Goal: Task Accomplishment & Management: Manage account settings

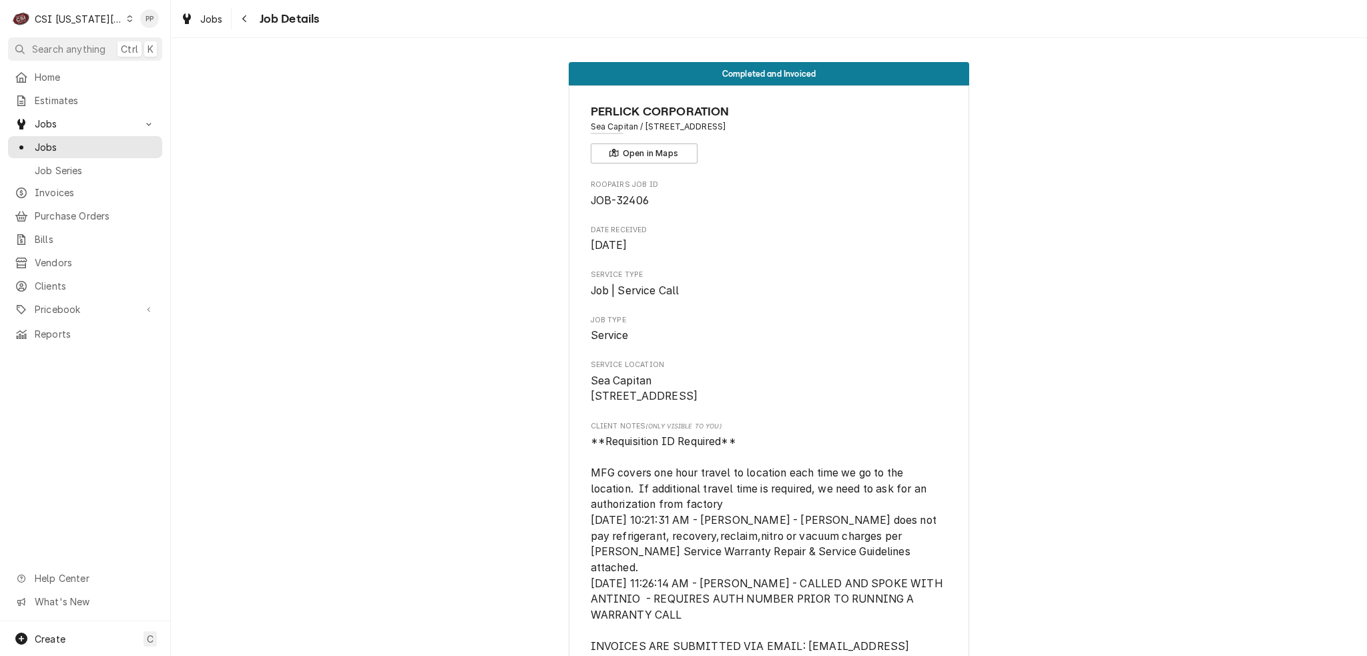
scroll to position [133, 0]
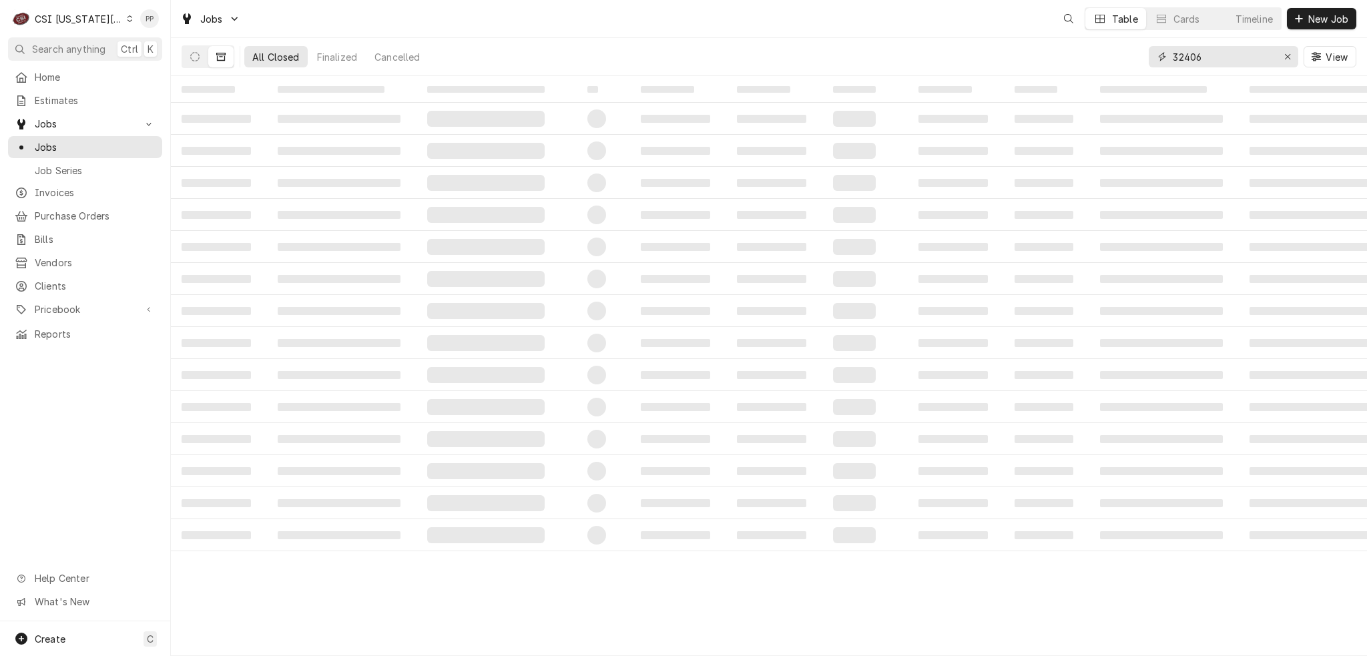
drag, startPoint x: 1218, startPoint y: 59, endPoint x: 1164, endPoint y: 59, distance: 54.7
click at [1153, 59] on div "32406" at bounding box center [1222, 56] width 149 height 21
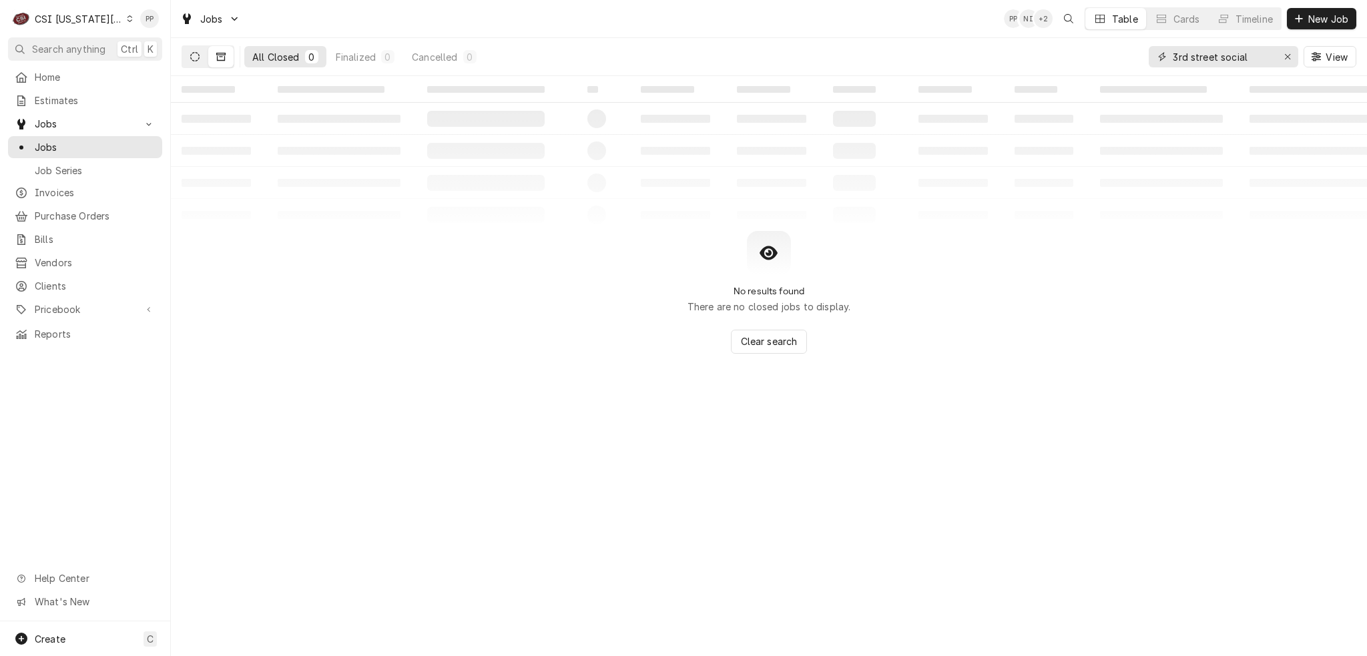
type input "3rd street social"
click at [194, 51] on button "Dynamic Content Wrapper" at bounding box center [194, 56] width 25 height 21
drag, startPoint x: 1281, startPoint y: 56, endPoint x: 1266, endPoint y: 58, distance: 15.5
click at [1278, 55] on button "Erase input" at bounding box center [1287, 56] width 21 height 21
click at [1261, 58] on input "Dynamic Content Wrapper" at bounding box center [1234, 56] width 125 height 21
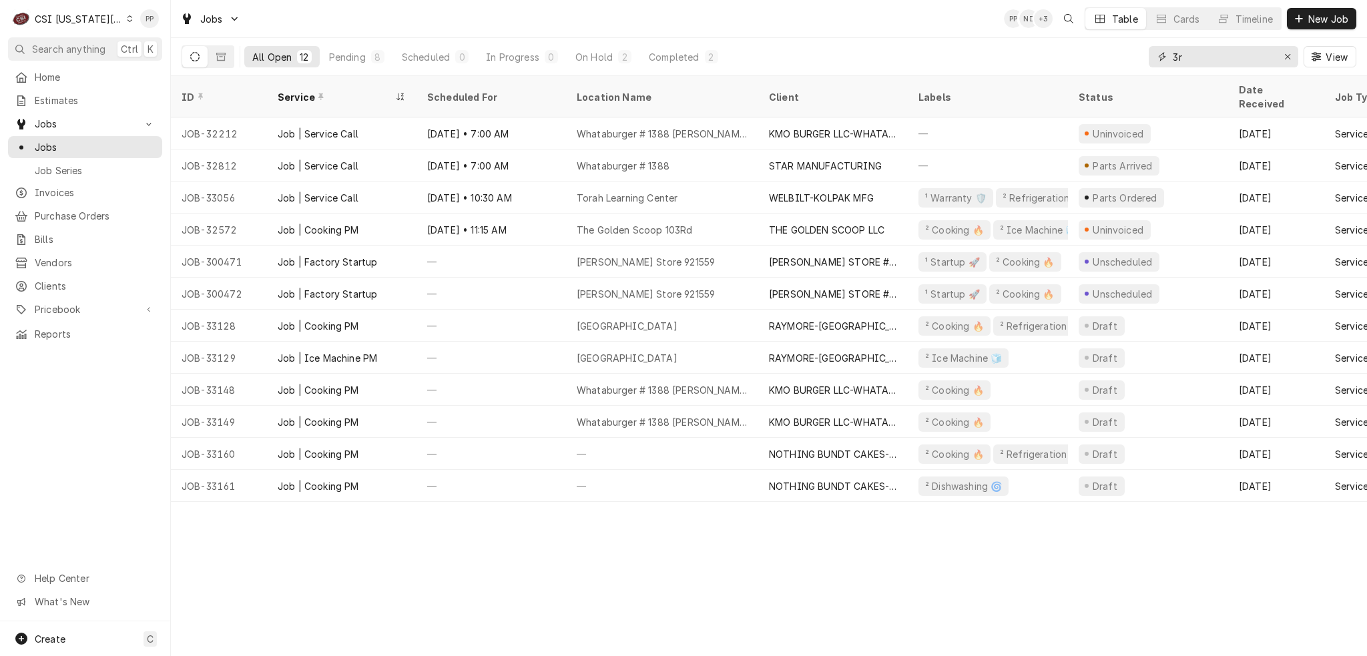
type input "3"
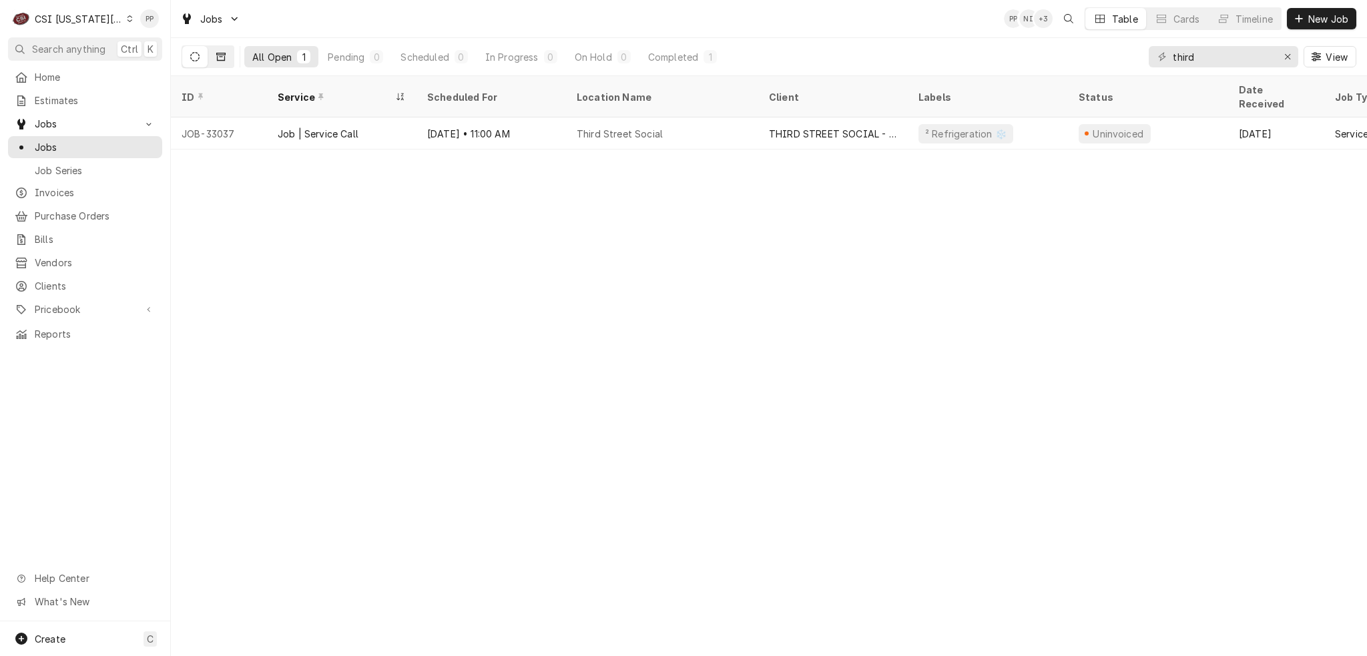
click at [216, 53] on icon "Dynamic Content Wrapper" at bounding box center [220, 57] width 9 height 8
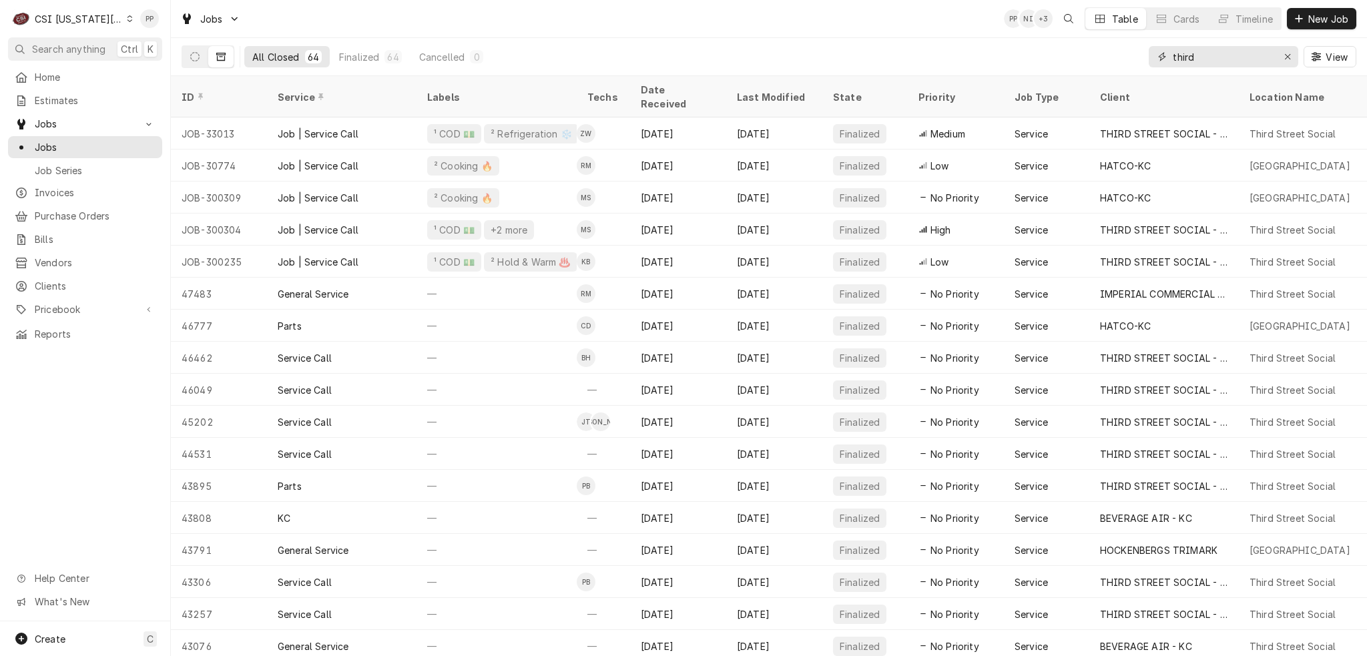
click at [1212, 56] on input "third" at bounding box center [1222, 56] width 100 height 21
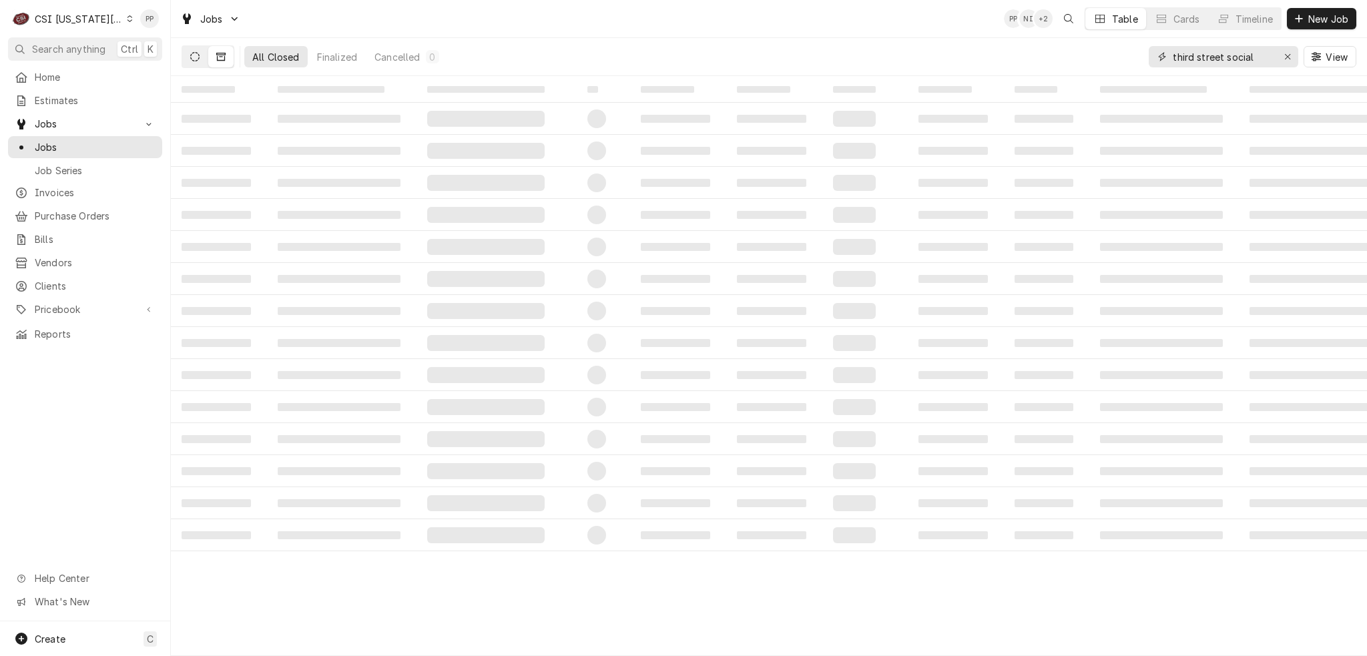
type input "third street social"
click at [184, 55] on button "Dynamic Content Wrapper" at bounding box center [194, 56] width 25 height 21
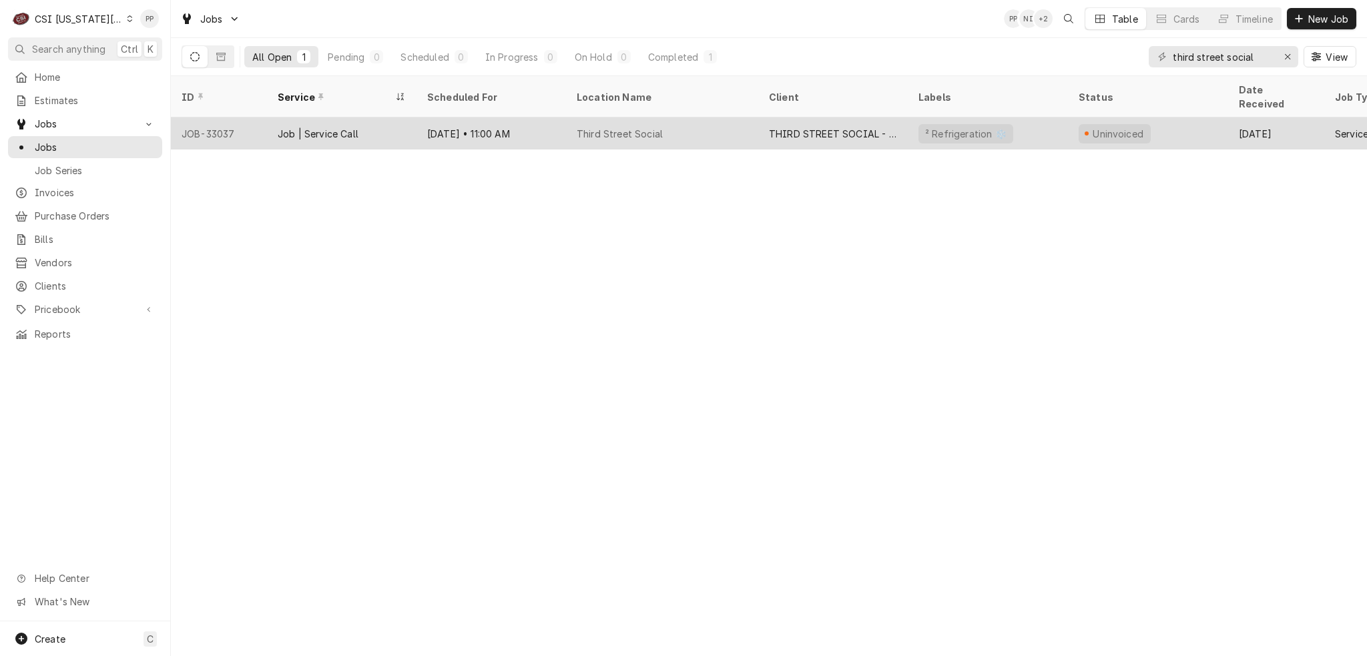
click at [687, 120] on div "Third Street Social" at bounding box center [662, 133] width 192 height 32
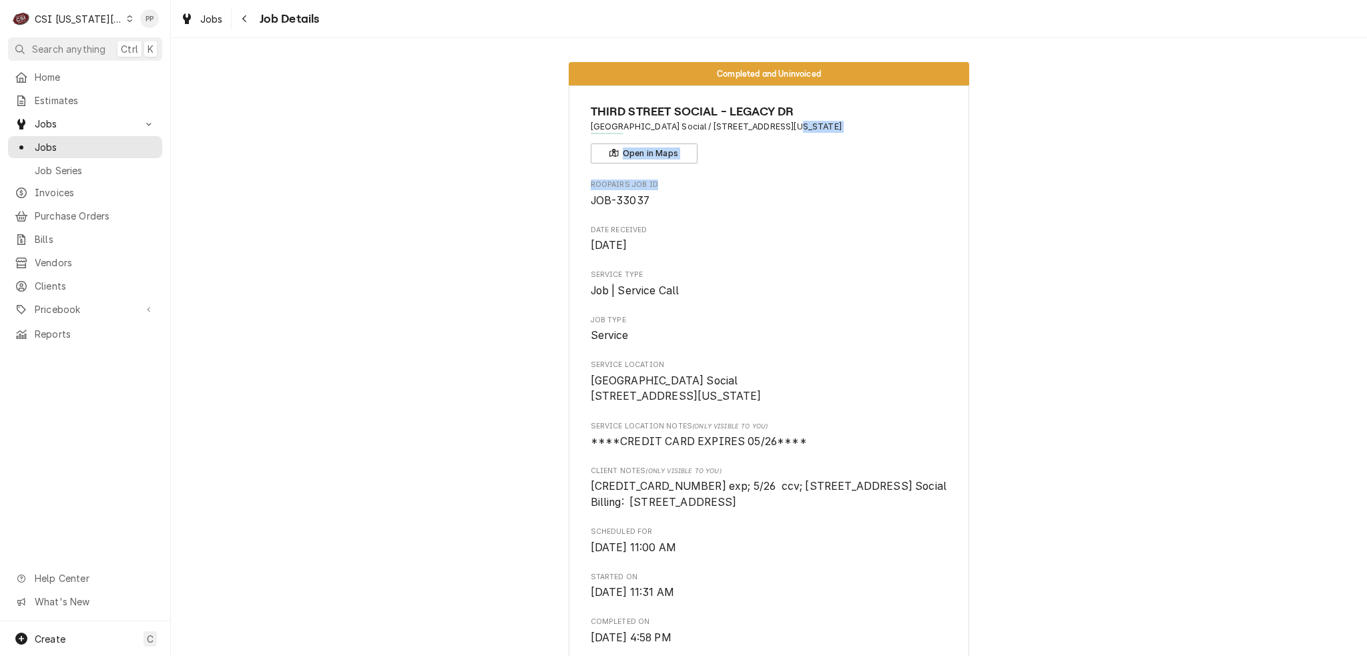
drag, startPoint x: 785, startPoint y: 122, endPoint x: 787, endPoint y: 182, distance: 60.1
click at [787, 183] on span "Roopairs Job ID" at bounding box center [769, 184] width 357 height 11
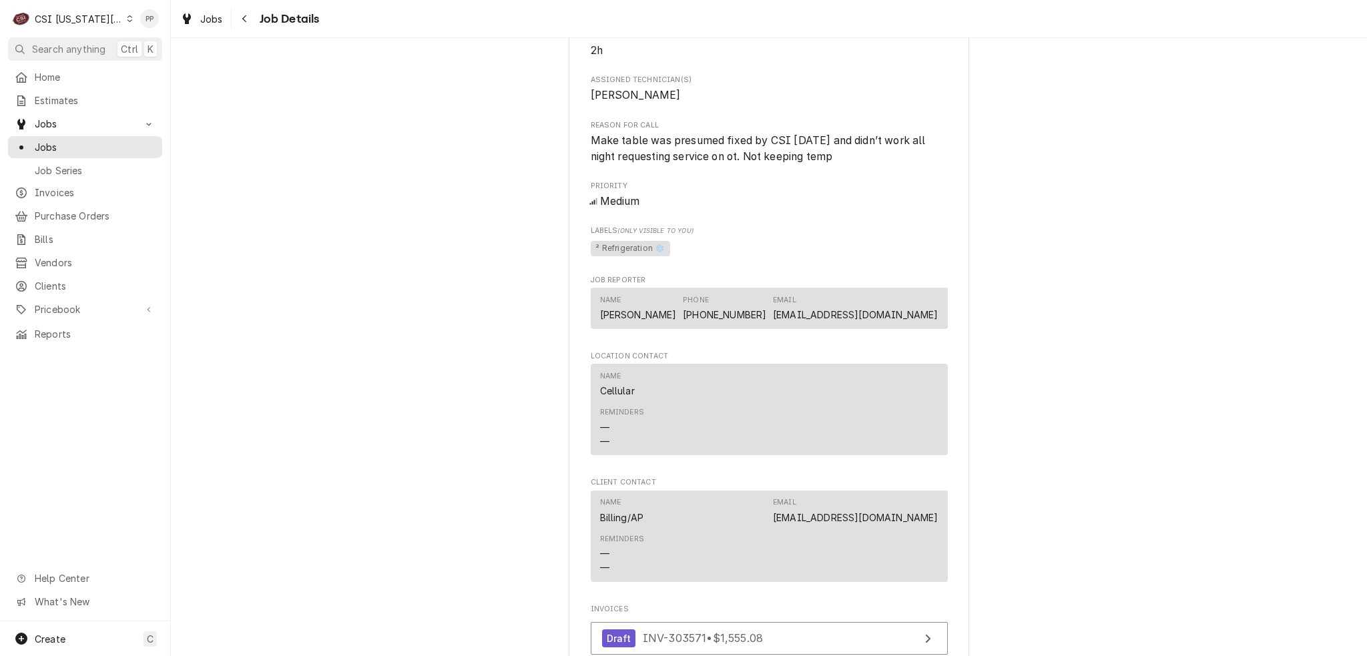
scroll to position [801, 0]
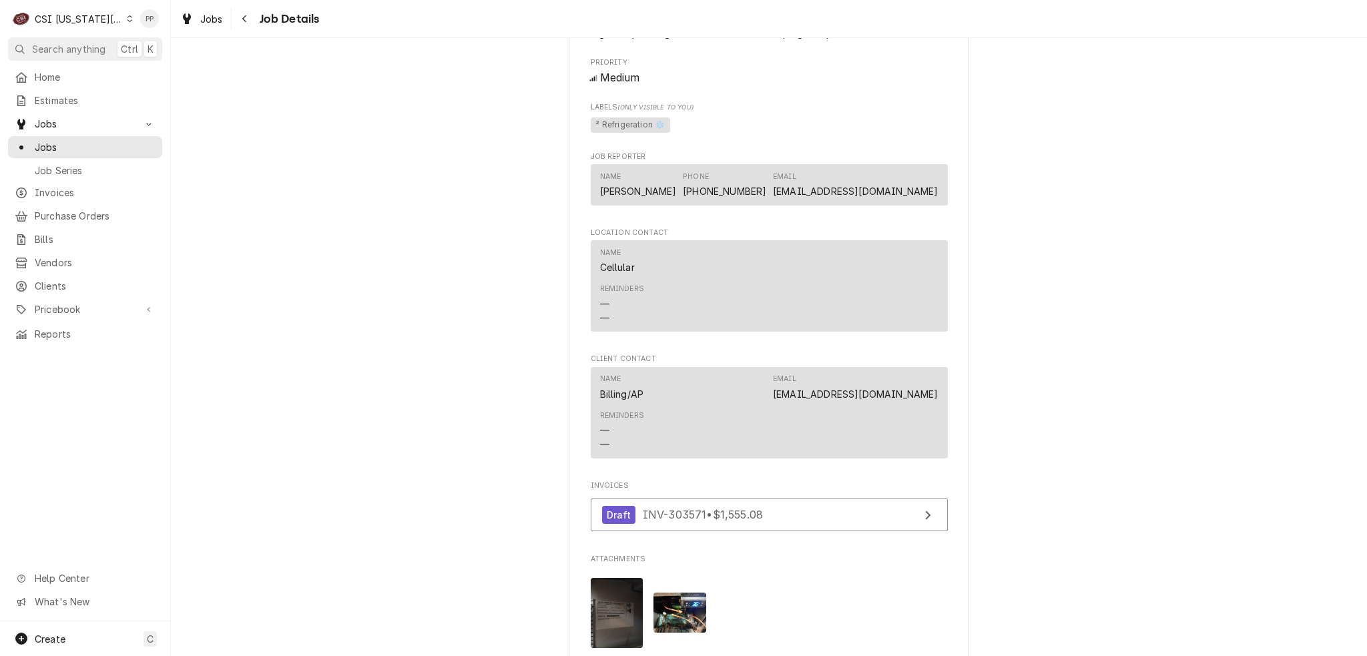
drag, startPoint x: 576, startPoint y: 49, endPoint x: 894, endPoint y: 63, distance: 318.6
click at [894, 63] on div "THIRD STREET SOCIAL - LEGACY DR Third Street Social / 410 Nw Legacy Drive, Kans…" at bounding box center [769, 126] width 400 height 1682
click at [893, 41] on span "Make table was presumed fixed by CSI yesterday and didn’t work all night reques…" at bounding box center [769, 24] width 357 height 31
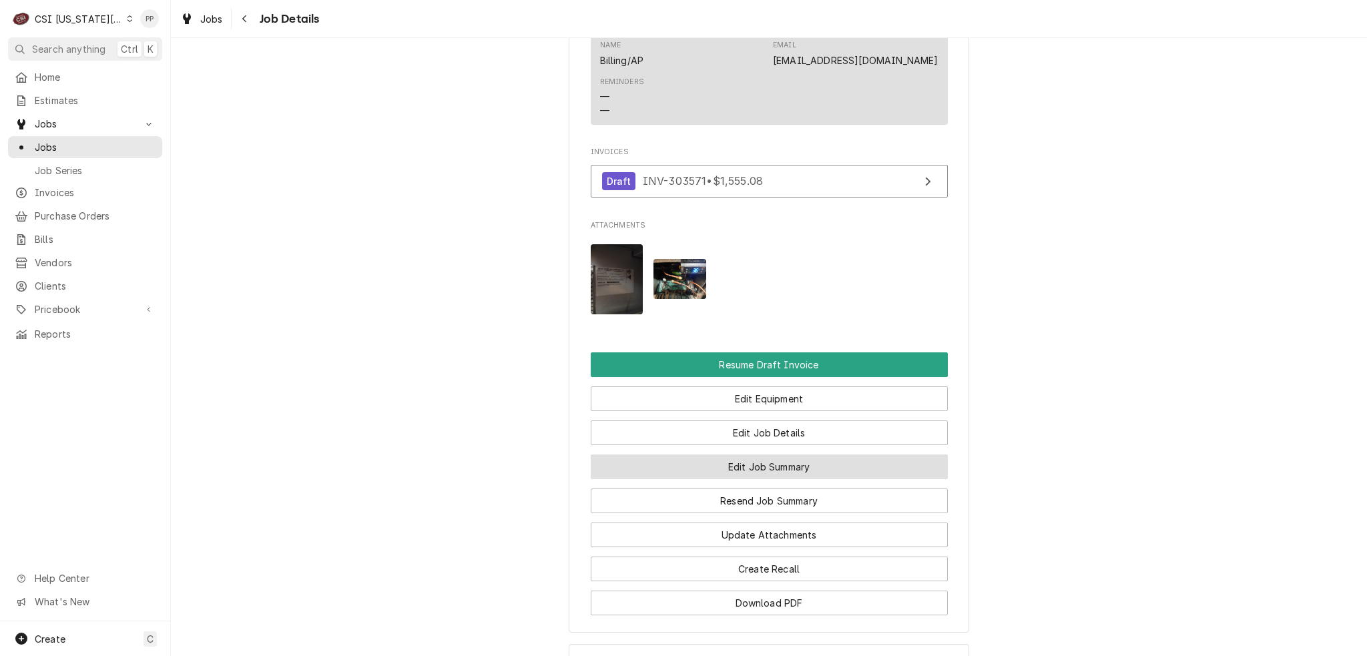
scroll to position [1339, 0]
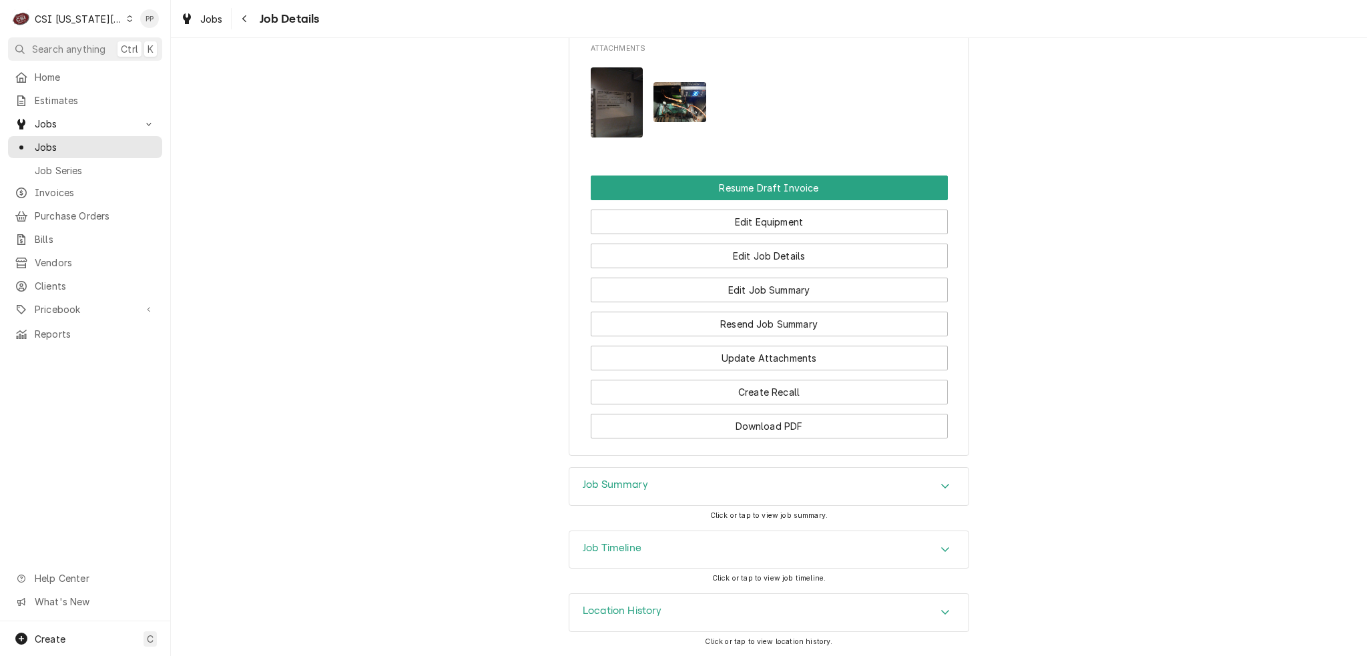
click at [880, 482] on div "Job Summary" at bounding box center [768, 486] width 399 height 37
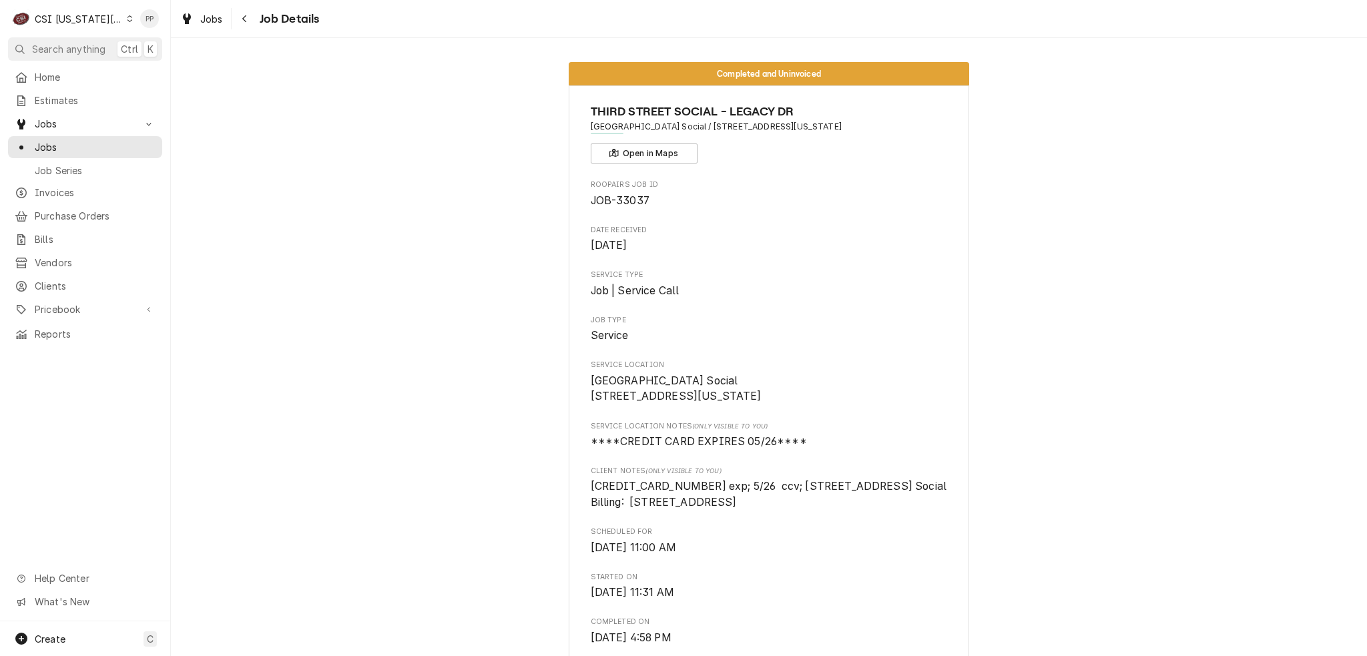
scroll to position [0, 0]
click at [212, 18] on span "Jobs" at bounding box center [211, 19] width 23 height 14
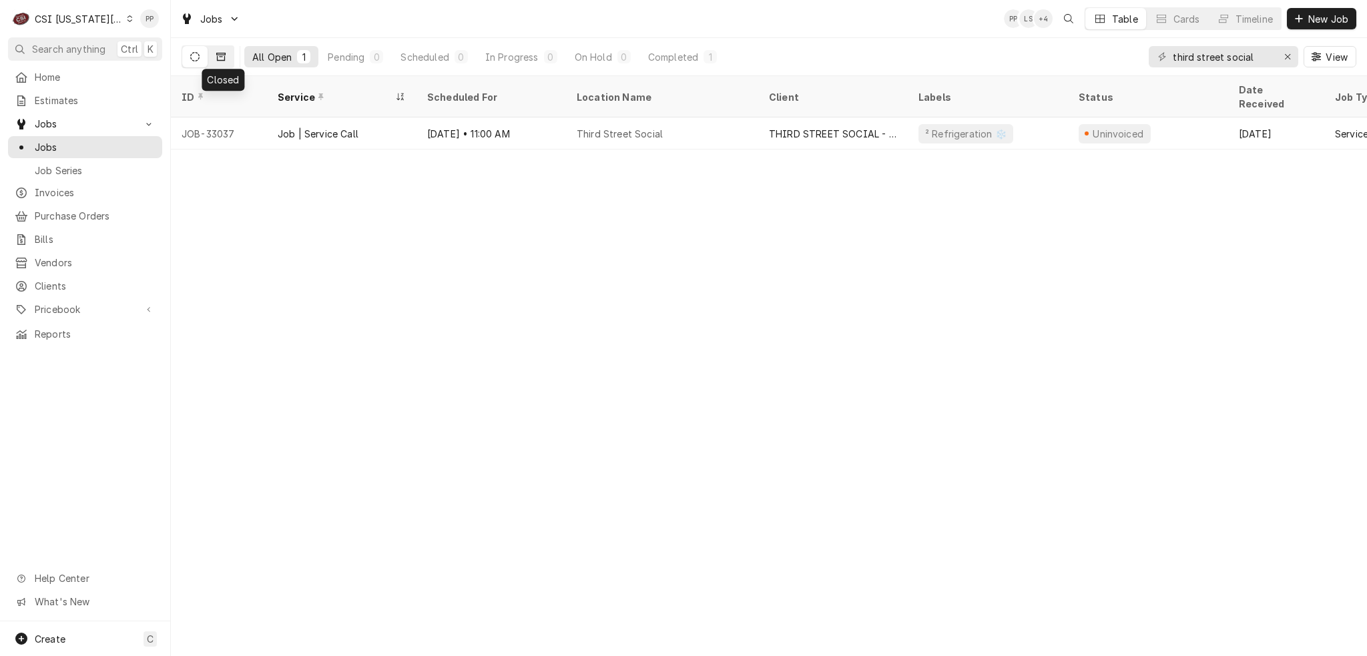
click at [225, 58] on icon "Dynamic Content Wrapper" at bounding box center [220, 56] width 9 height 9
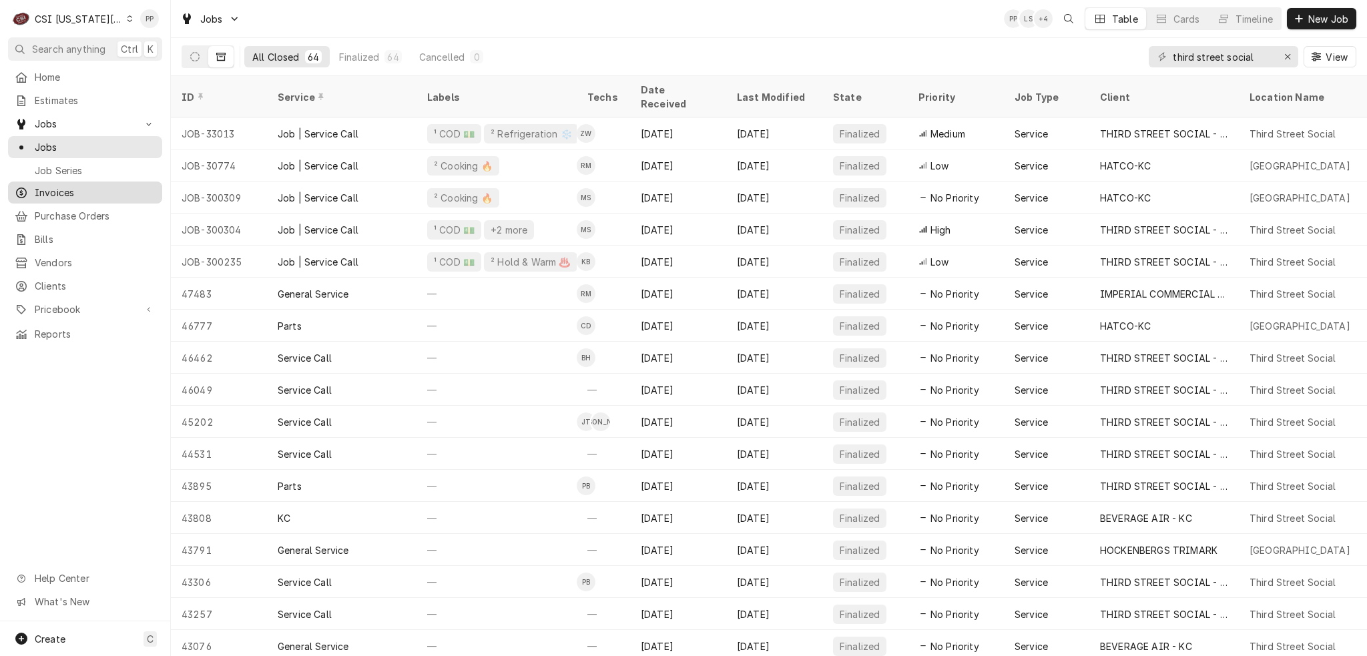
click at [81, 182] on link "Invoices" at bounding box center [85, 193] width 154 height 22
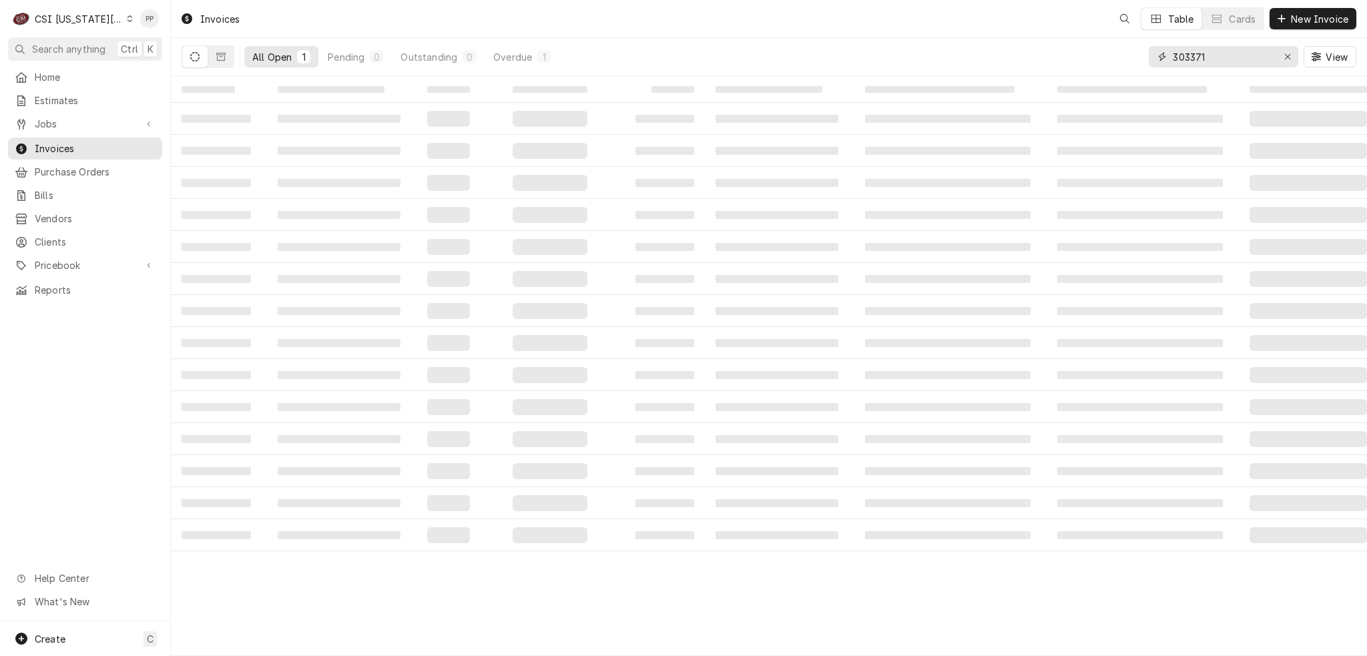
click at [1281, 59] on div "Erase input" at bounding box center [1287, 56] width 13 height 13
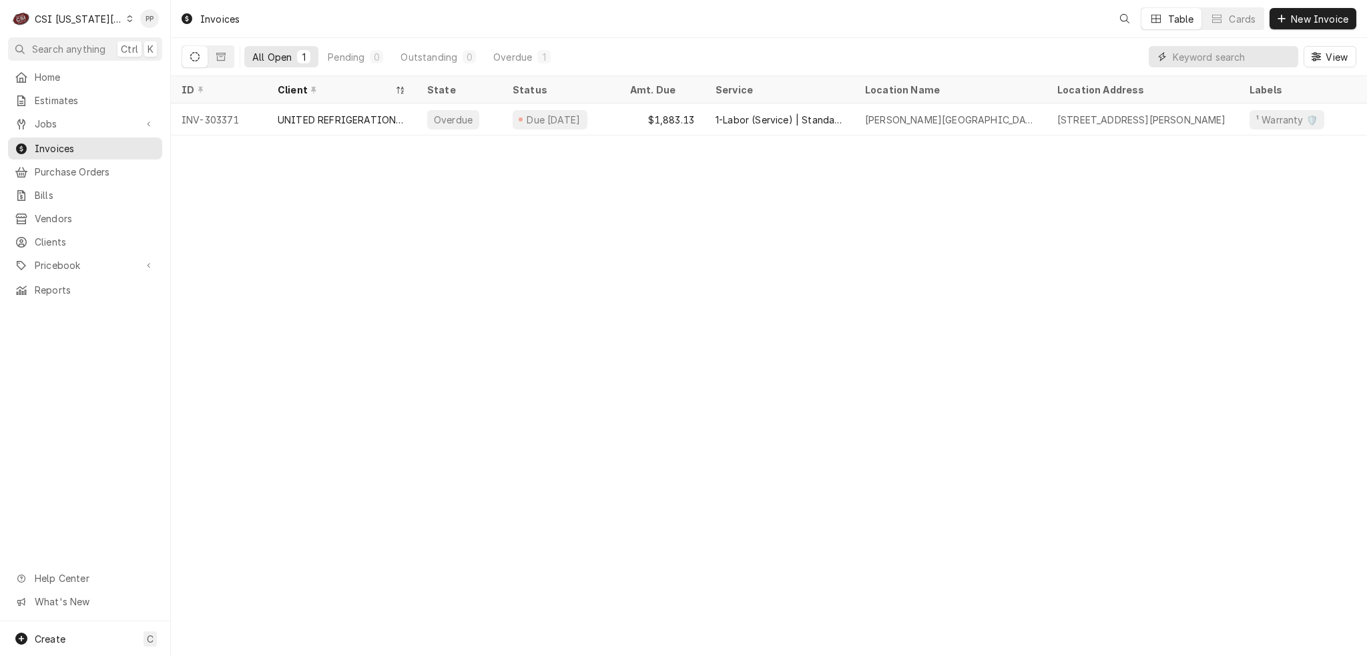
click at [1263, 57] on input "Dynamic Content Wrapper" at bounding box center [1234, 56] width 125 height 21
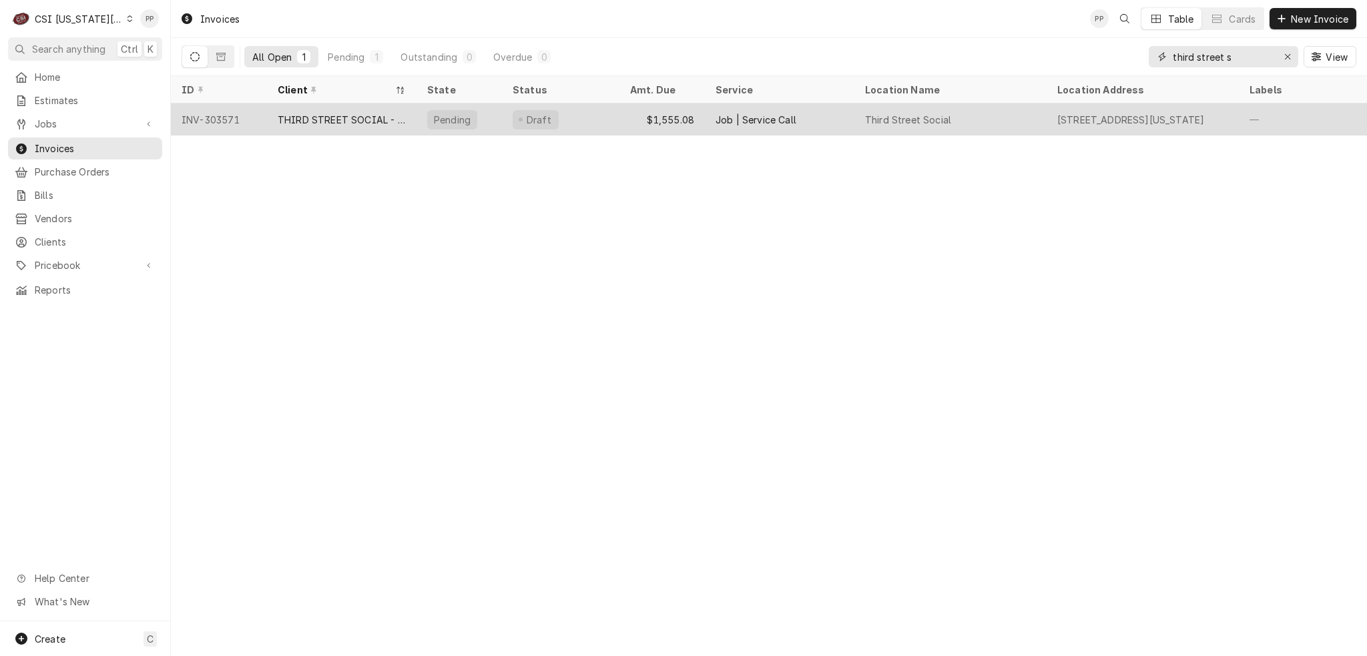
type input "third street s"
click at [705, 117] on div "Job | Service Call" at bounding box center [779, 119] width 149 height 32
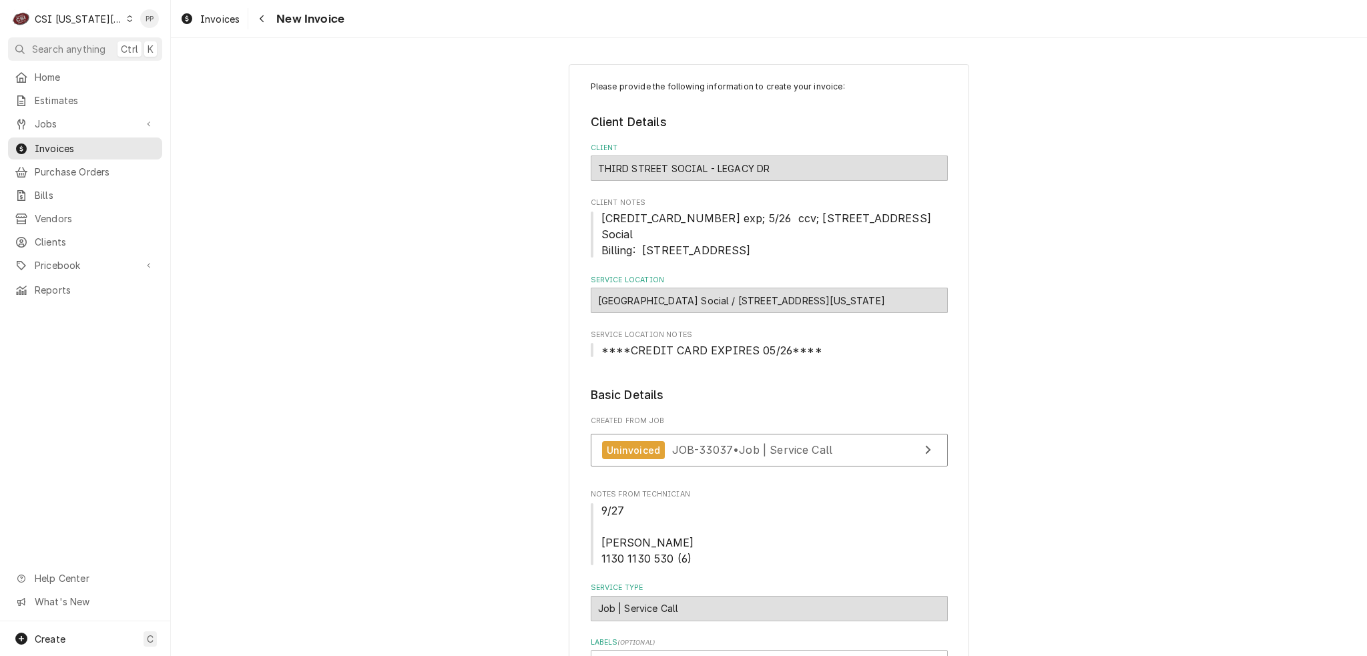
drag, startPoint x: 793, startPoint y: 256, endPoint x: 908, endPoint y: 275, distance: 116.4
click at [592, 215] on span "4154 1772 3620 0830 exp; 5/26 ccv; 303 Third Street Social Billing: 5100 sunset…" at bounding box center [769, 234] width 357 height 48
click at [928, 280] on label "Service Location" at bounding box center [769, 280] width 357 height 11
click at [227, 23] on span "Invoices" at bounding box center [219, 19] width 39 height 14
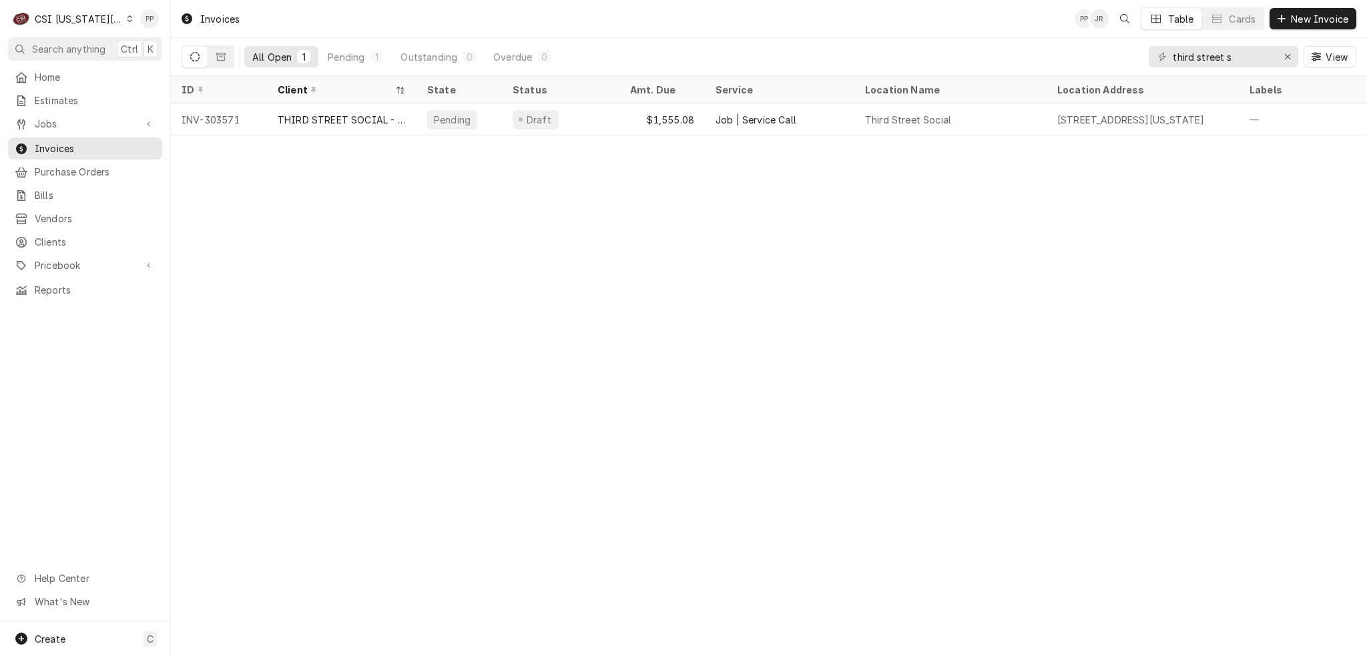
drag, startPoint x: 224, startPoint y: 61, endPoint x: 238, endPoint y: 56, distance: 14.8
click at [224, 61] on button "Dynamic Content Wrapper" at bounding box center [220, 56] width 25 height 21
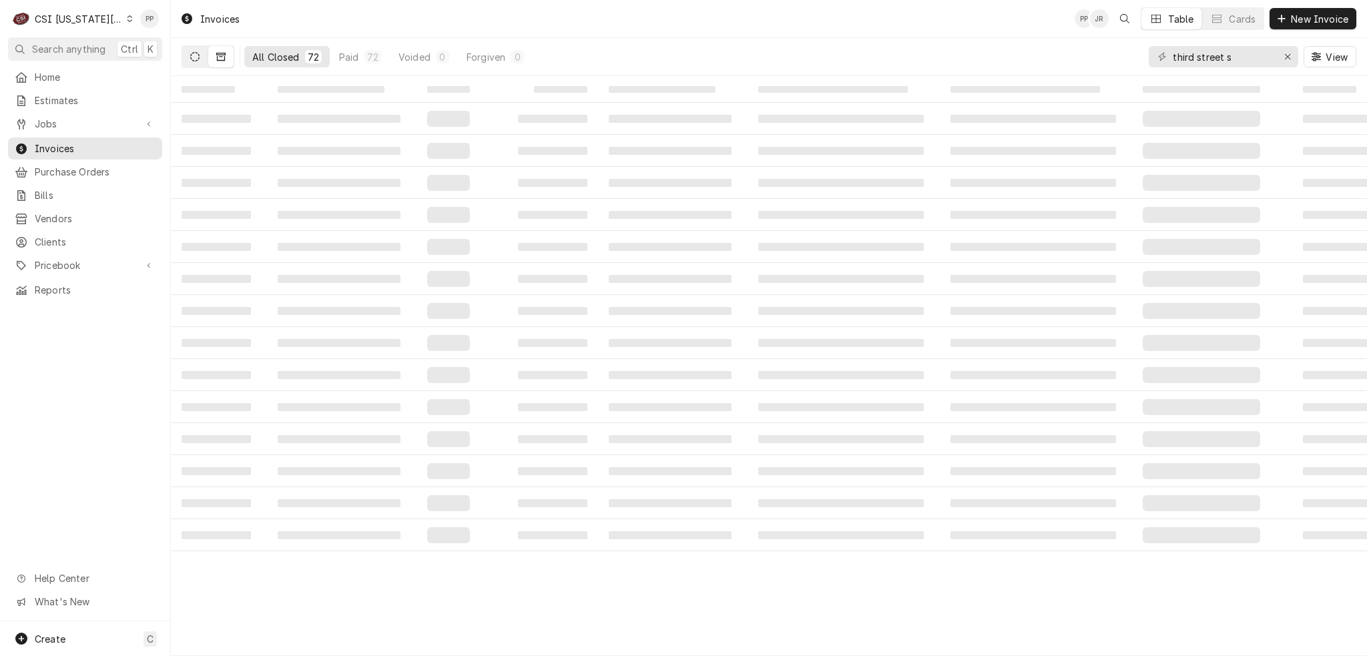
click at [204, 58] on button "Dynamic Content Wrapper" at bounding box center [194, 56] width 25 height 21
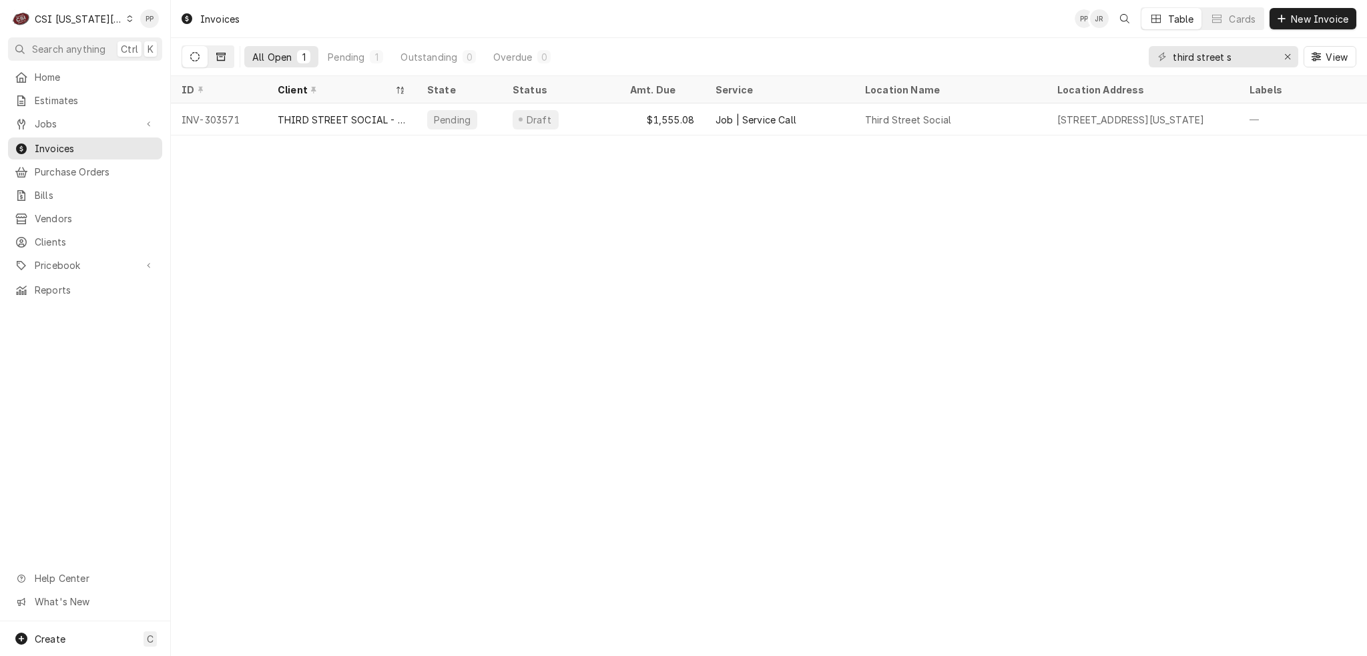
click at [220, 53] on icon "Dynamic Content Wrapper" at bounding box center [220, 57] width 9 height 8
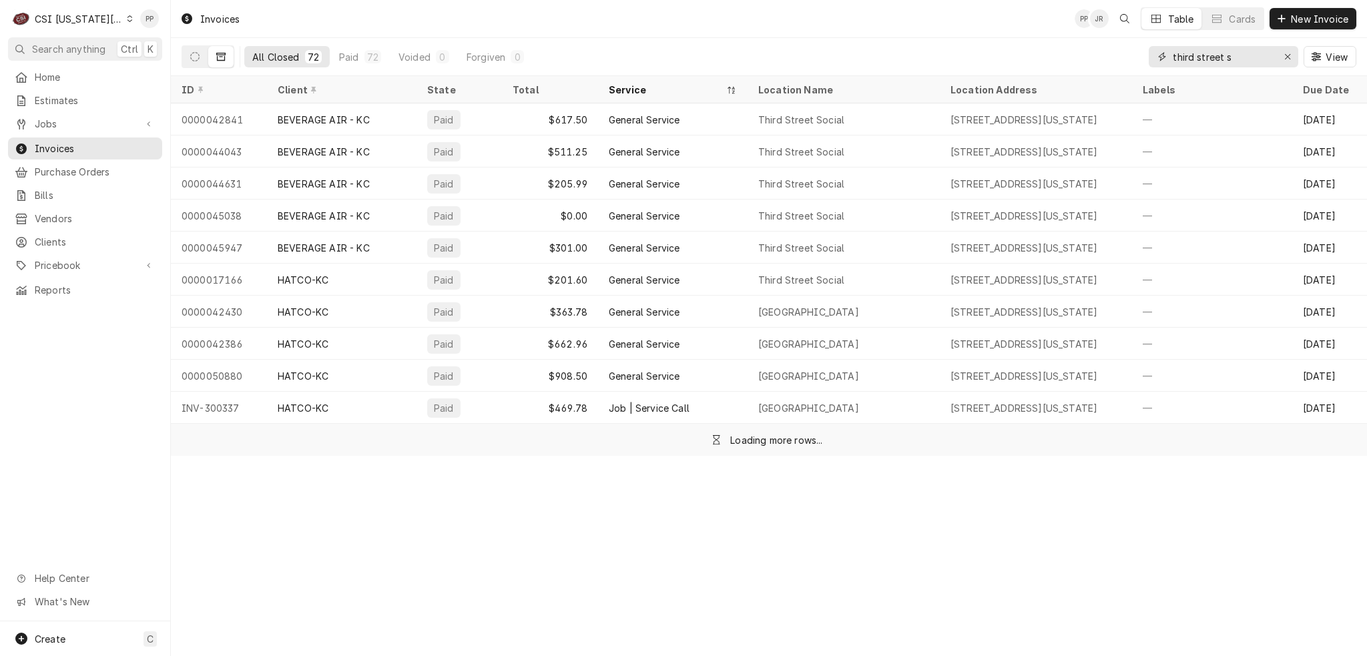
drag, startPoint x: 1232, startPoint y: 58, endPoint x: 1170, endPoint y: 64, distance: 61.7
click at [1173, 65] on input "third street s" at bounding box center [1222, 56] width 100 height 21
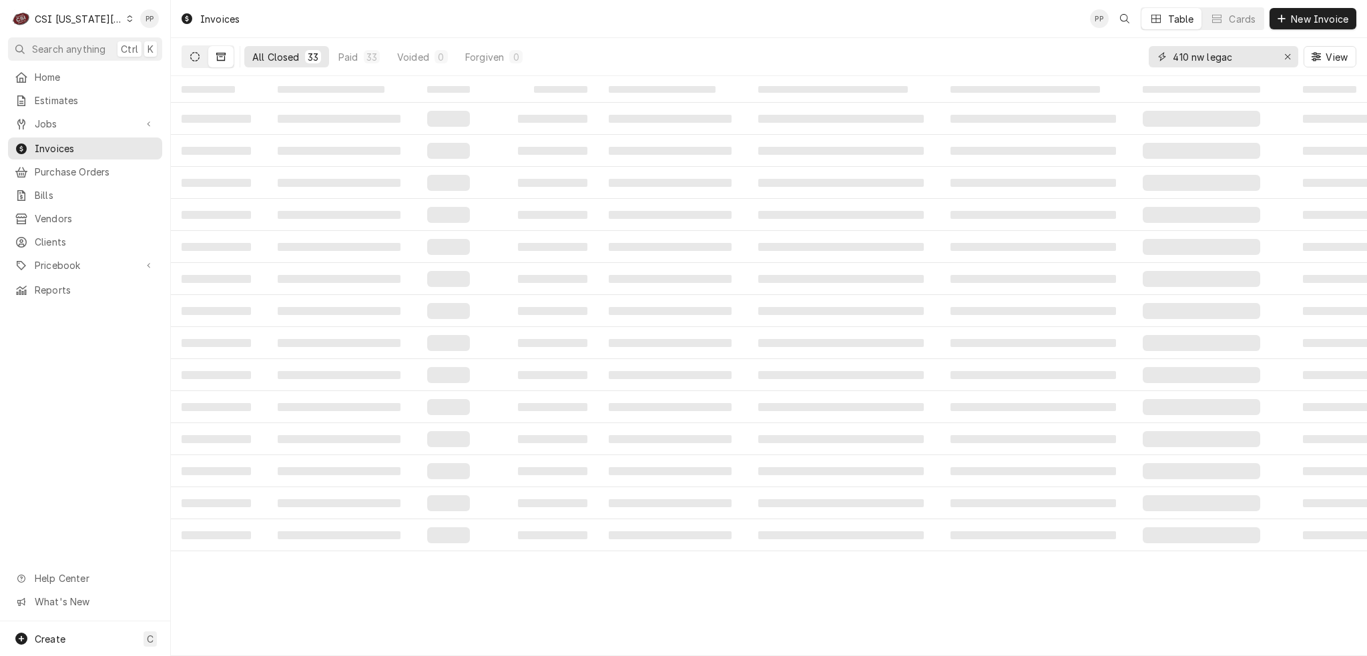
type input "410 nw legac"
click at [195, 61] on button "Dynamic Content Wrapper" at bounding box center [194, 56] width 25 height 21
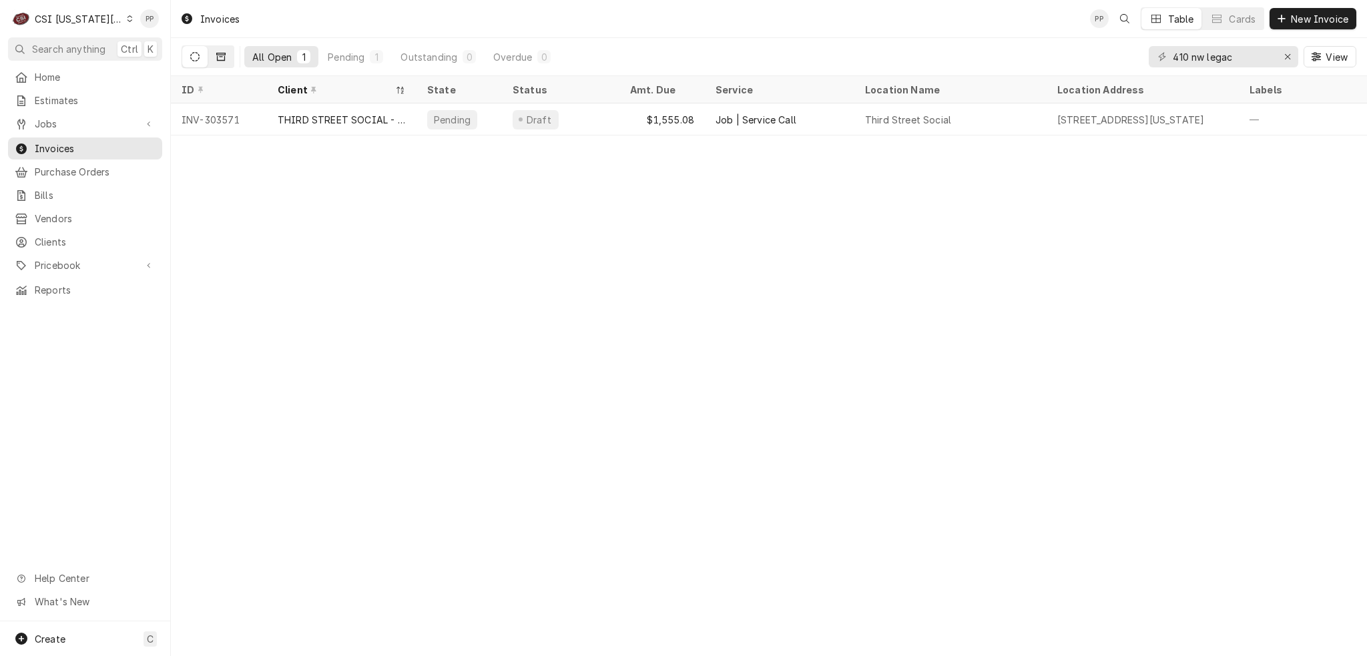
click at [222, 55] on icon "Dynamic Content Wrapper" at bounding box center [220, 56] width 9 height 9
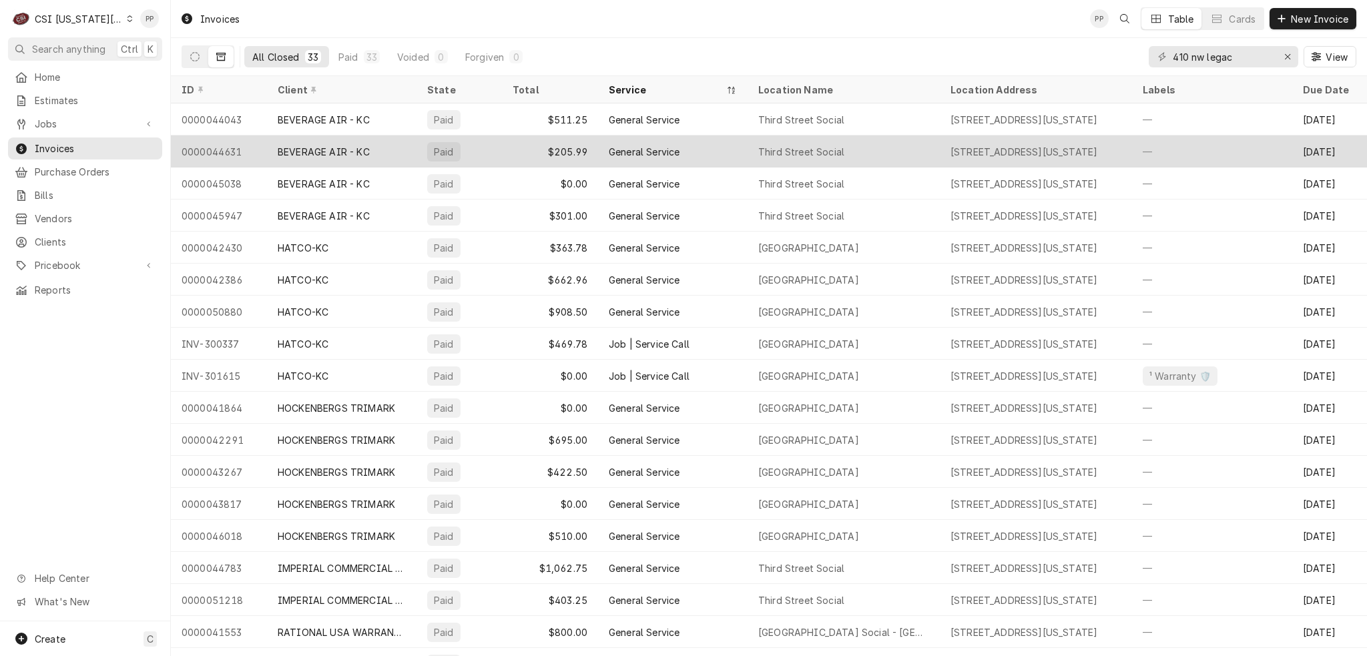
click at [644, 145] on div "General Service" at bounding box center [644, 152] width 71 height 14
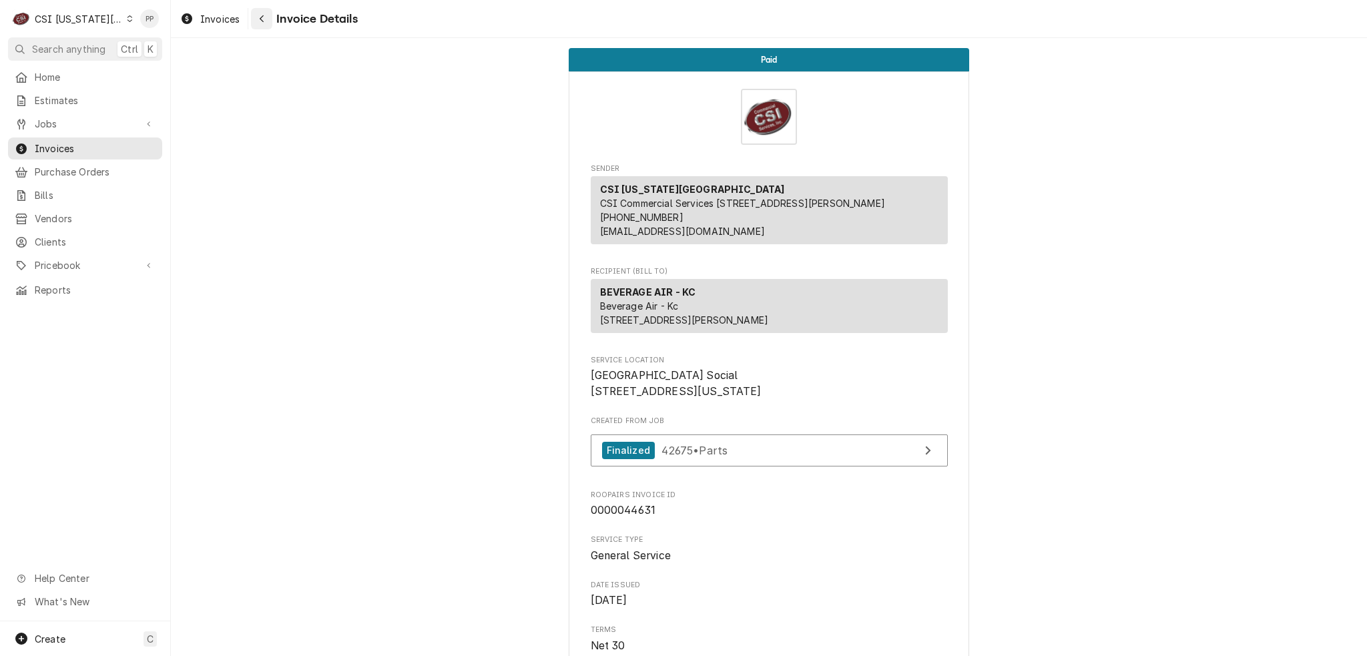
click at [252, 16] on button "Navigate back" at bounding box center [261, 18] width 21 height 21
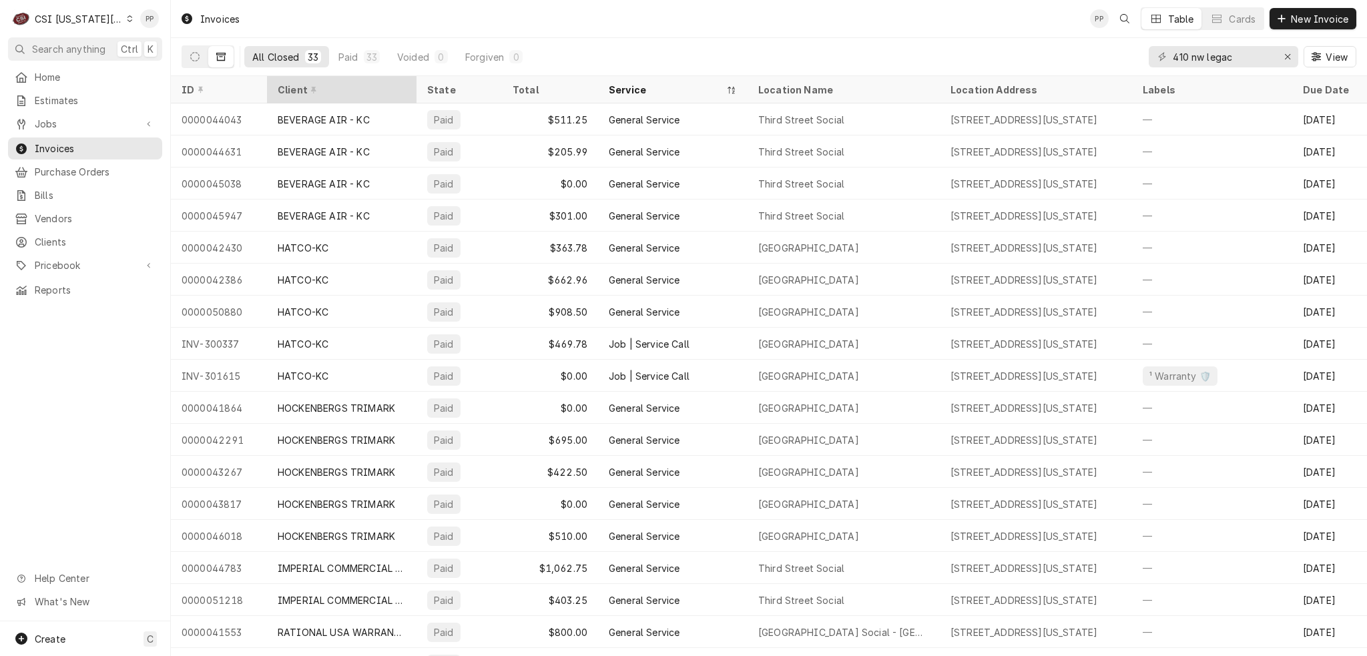
click at [311, 89] on icon "Dynamic Content Wrapper" at bounding box center [313, 90] width 5 height 7
click at [315, 85] on div "Client" at bounding box center [335, 90] width 115 height 14
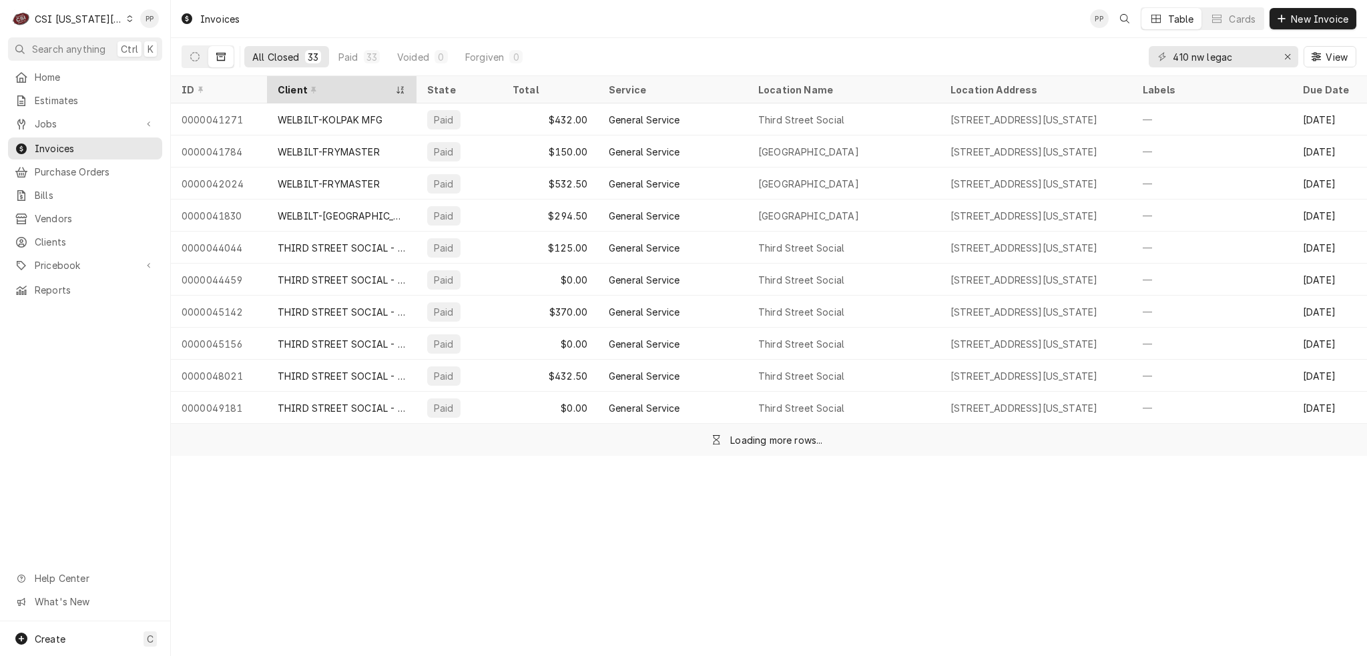
click at [318, 90] on div "Client" at bounding box center [335, 90] width 115 height 14
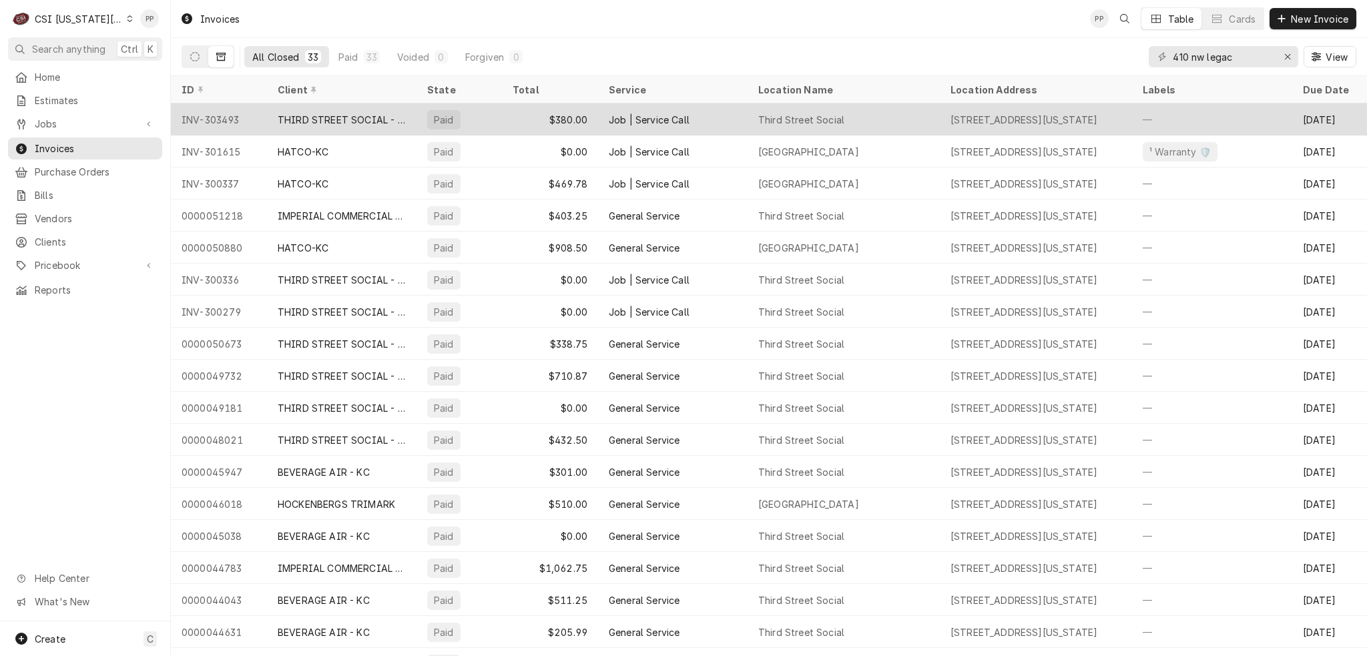
click at [520, 115] on div "$380.00" at bounding box center [550, 119] width 96 height 32
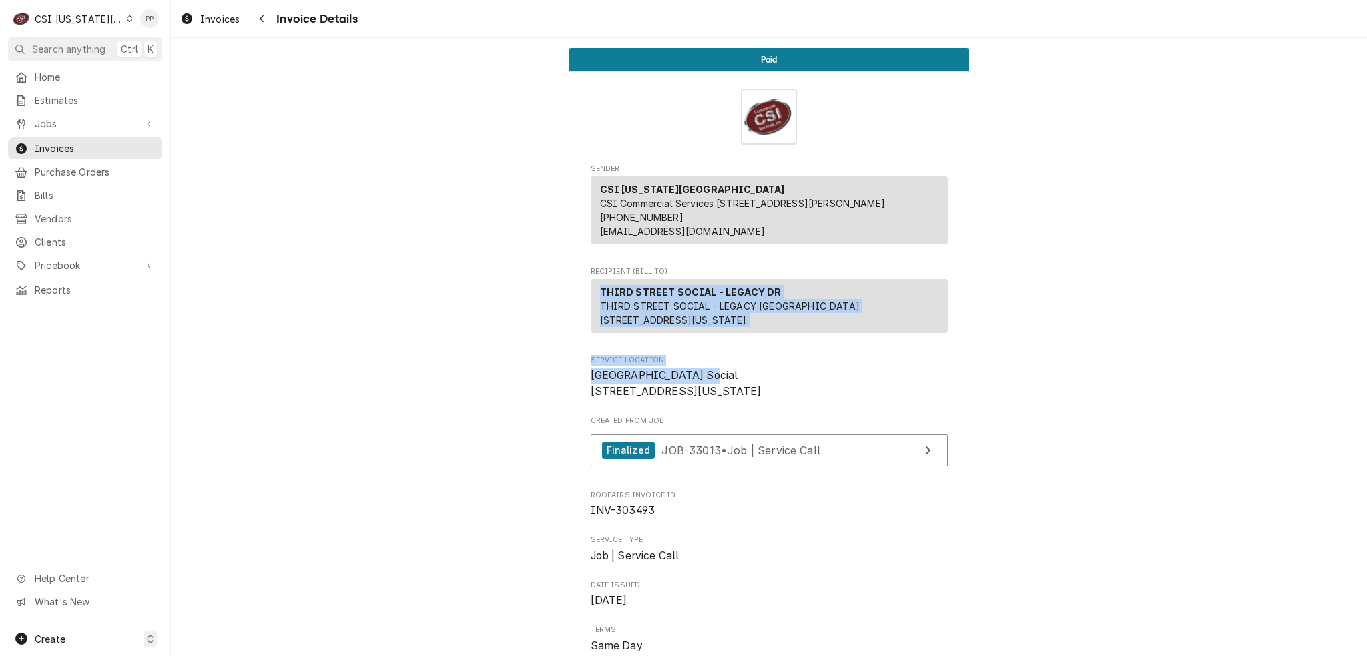
drag, startPoint x: 596, startPoint y: 302, endPoint x: 804, endPoint y: 411, distance: 234.9
click at [805, 399] on span "Third Street Social 410 Nw Legacy Drive Kansas City, MO 64155" at bounding box center [769, 383] width 357 height 31
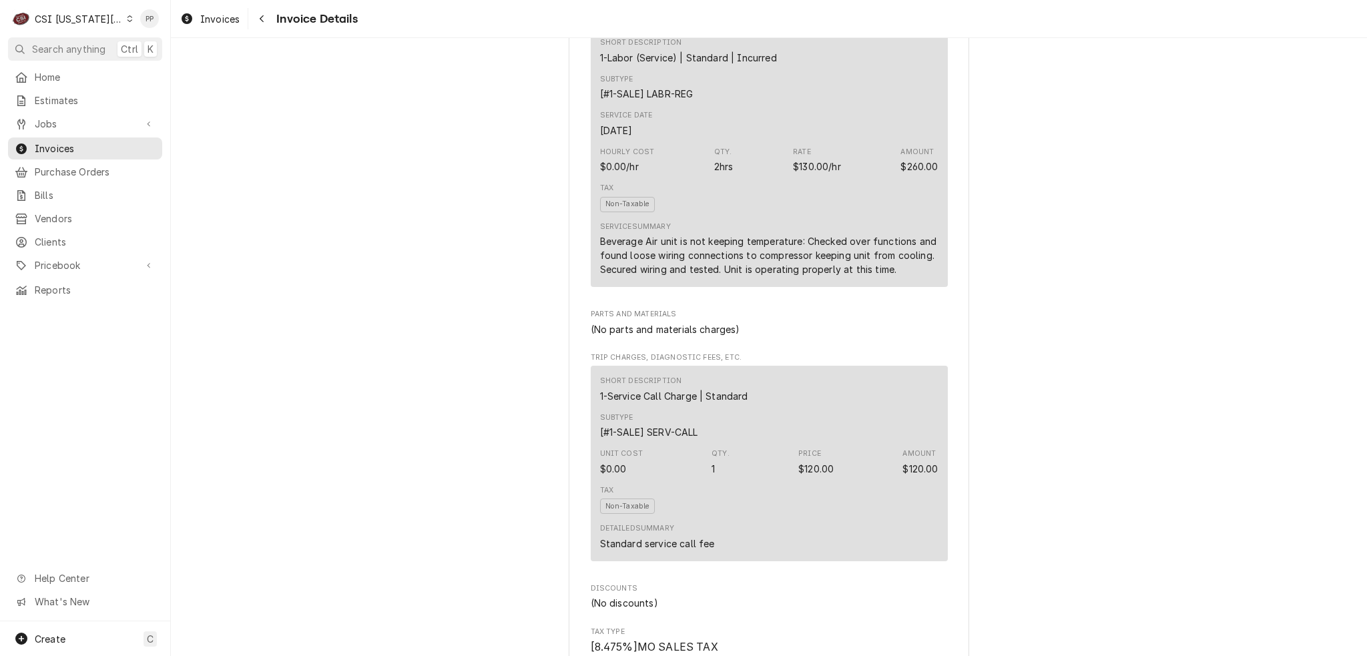
scroll to position [801, 0]
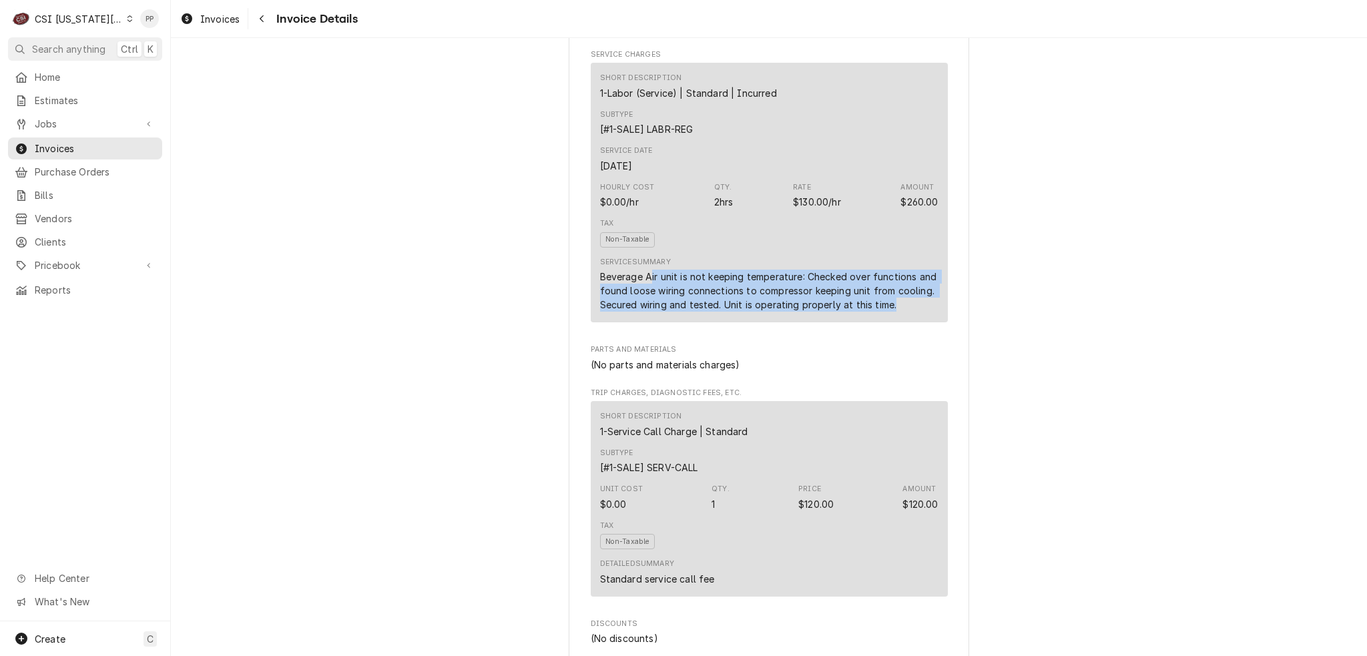
drag, startPoint x: 647, startPoint y: 321, endPoint x: 910, endPoint y: 350, distance: 265.2
click at [910, 312] on div "Beverage Air unit is not keeping temperature: Checked over functions and found …" at bounding box center [769, 291] width 338 height 42
click at [908, 312] on div "Beverage Air unit is not keeping temperature: Checked over functions and found …" at bounding box center [769, 291] width 338 height 42
drag, startPoint x: 663, startPoint y: 346, endPoint x: 940, endPoint y: 348, distance: 276.3
click at [940, 322] on div "Short Description 1-Labor (Service) | Standard | Incurred Subtype [#1-SALE] LAB…" at bounding box center [769, 193] width 357 height 260
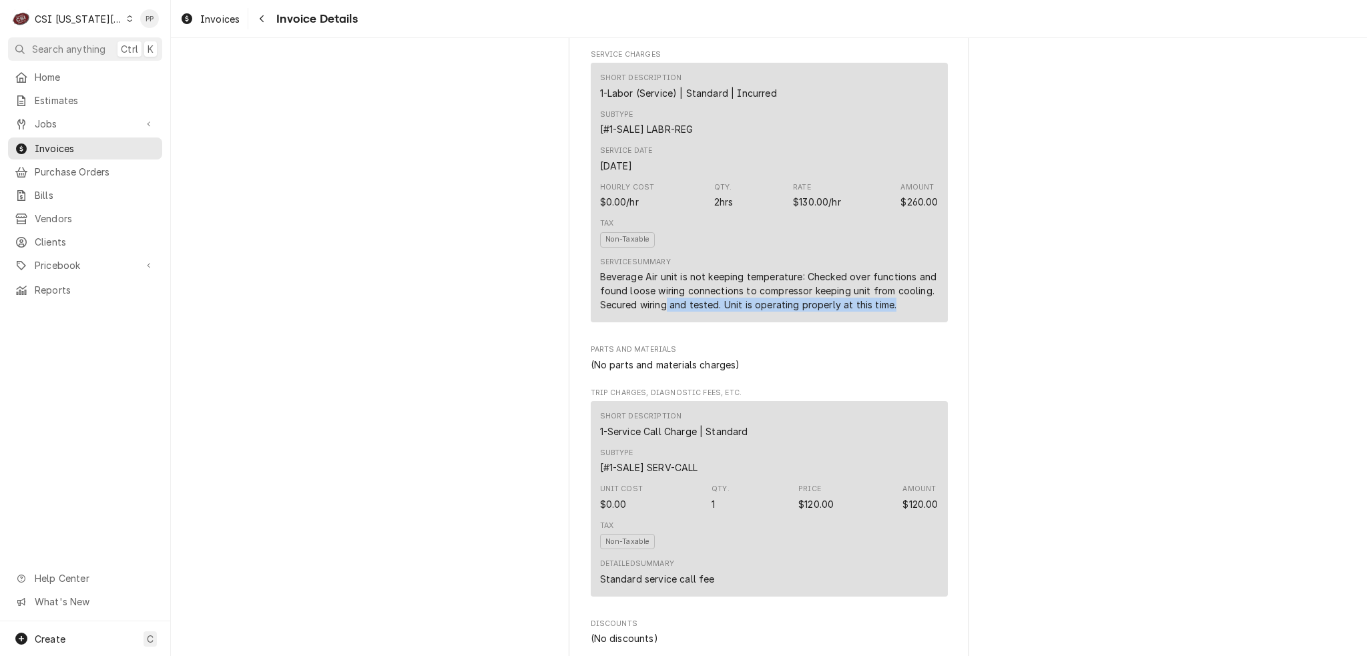
click at [942, 322] on div "Short Description 1-Labor (Service) | Standard | Incurred Subtype [#1-SALE] LAB…" at bounding box center [769, 193] width 357 height 260
drag, startPoint x: 934, startPoint y: 349, endPoint x: 894, endPoint y: 352, distance: 40.1
click at [547, 336] on div "Paid Sender CSI Kansas City CSI Commercial Services Inc1021 NE Jib Ct Unit B Le…" at bounding box center [769, 571] width 1196 height 2669
click at [934, 322] on div "Short Description 1-Labor (Service) | Standard | Incurred Subtype [#1-SALE] LAB…" at bounding box center [769, 193] width 357 height 260
click at [918, 316] on div "Service Summary Beverage Air unit is not keeping temperature: Checked over func…" at bounding box center [769, 284] width 338 height 64
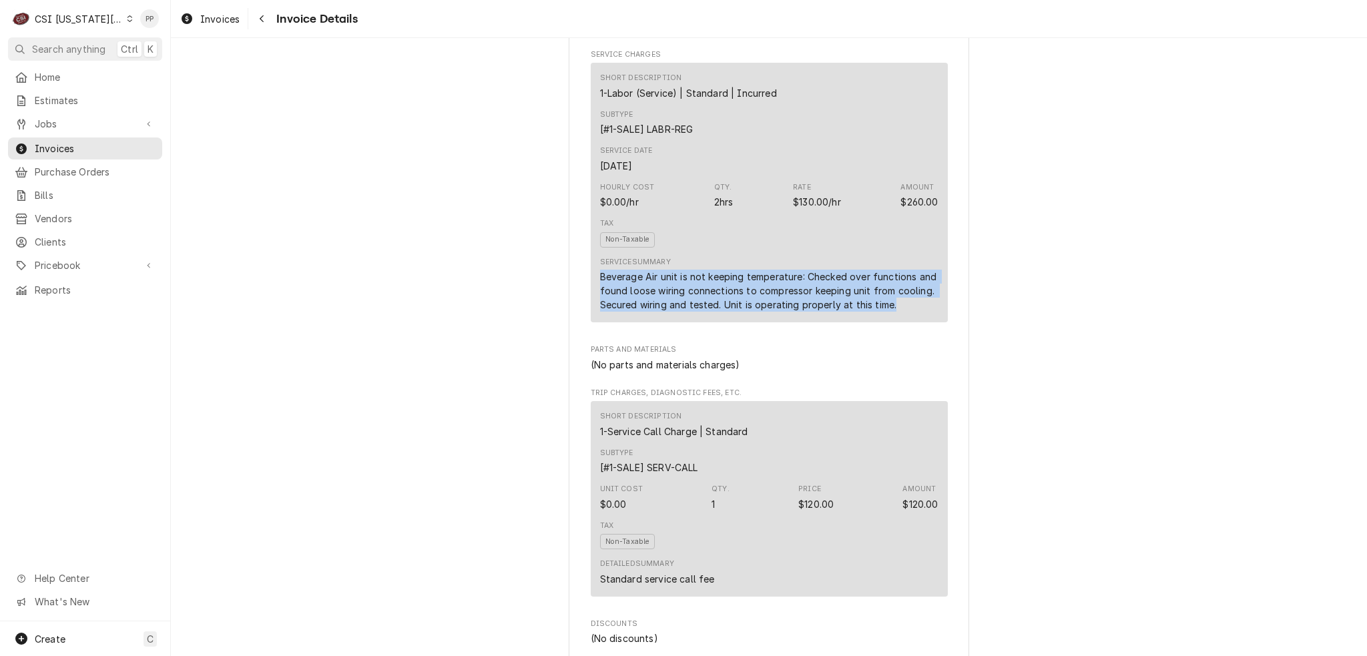
drag, startPoint x: 915, startPoint y: 352, endPoint x: 555, endPoint y: 323, distance: 360.8
click at [555, 323] on div "Paid Sender CSI Kansas City CSI Commercial Services Inc1021 NE Jib Ct Unit B Le…" at bounding box center [769, 571] width 1196 height 2669
click at [916, 312] on div "Beverage Air unit is not keeping temperature: Checked over functions and found …" at bounding box center [769, 291] width 338 height 42
drag, startPoint x: 916, startPoint y: 351, endPoint x: 748, endPoint y: 347, distance: 168.2
click at [580, 322] on div "Sender CSI Kansas City CSI Commercial Services Inc1021 NE Jib Ct Unit B Lee’s S…" at bounding box center [769, 583] width 400 height 2624
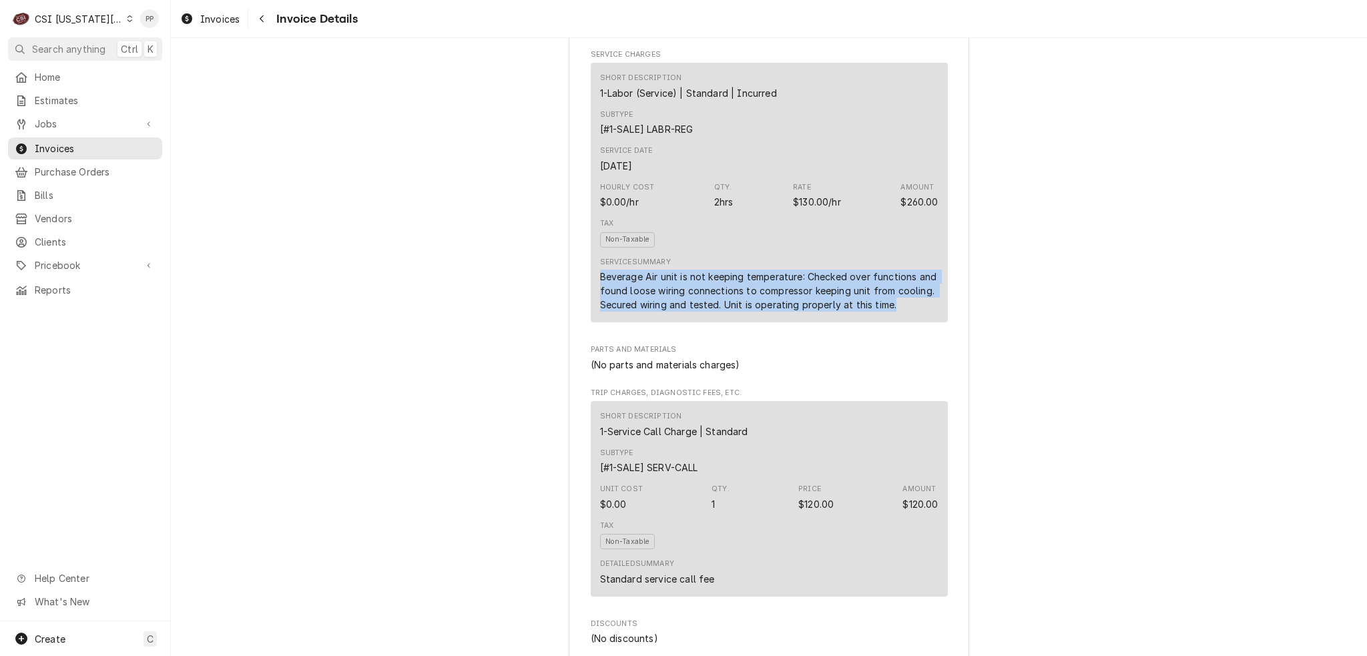
click at [913, 312] on div "Beverage Air unit is not keeping temperature: Checked over functions and found …" at bounding box center [769, 291] width 338 height 42
drag, startPoint x: 908, startPoint y: 346, endPoint x: 725, endPoint y: 300, distance: 187.9
click at [591, 308] on div "Short Description 1-Labor (Service) | Standard | Incurred Subtype [#1-SALE] LAB…" at bounding box center [769, 193] width 357 height 260
click at [741, 296] on div "Service Summary Beverage Air unit is not keeping temperature: Checked over func…" at bounding box center [769, 284] width 338 height 64
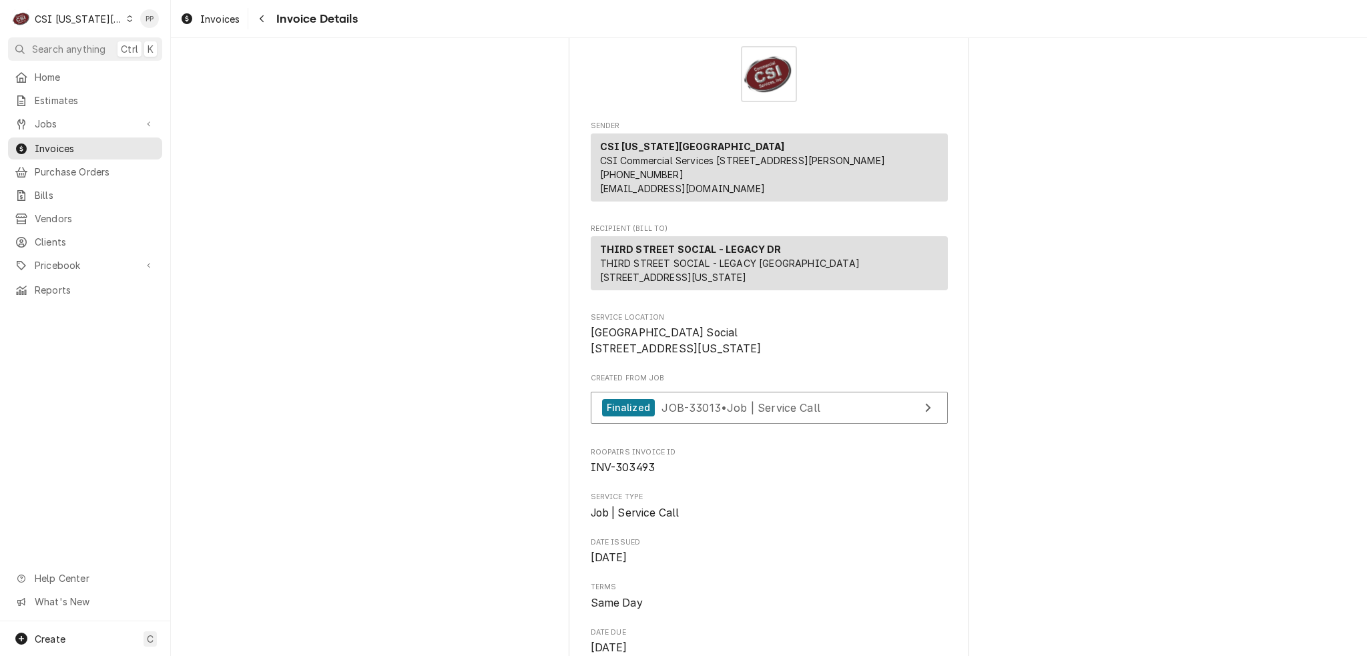
scroll to position [0, 0]
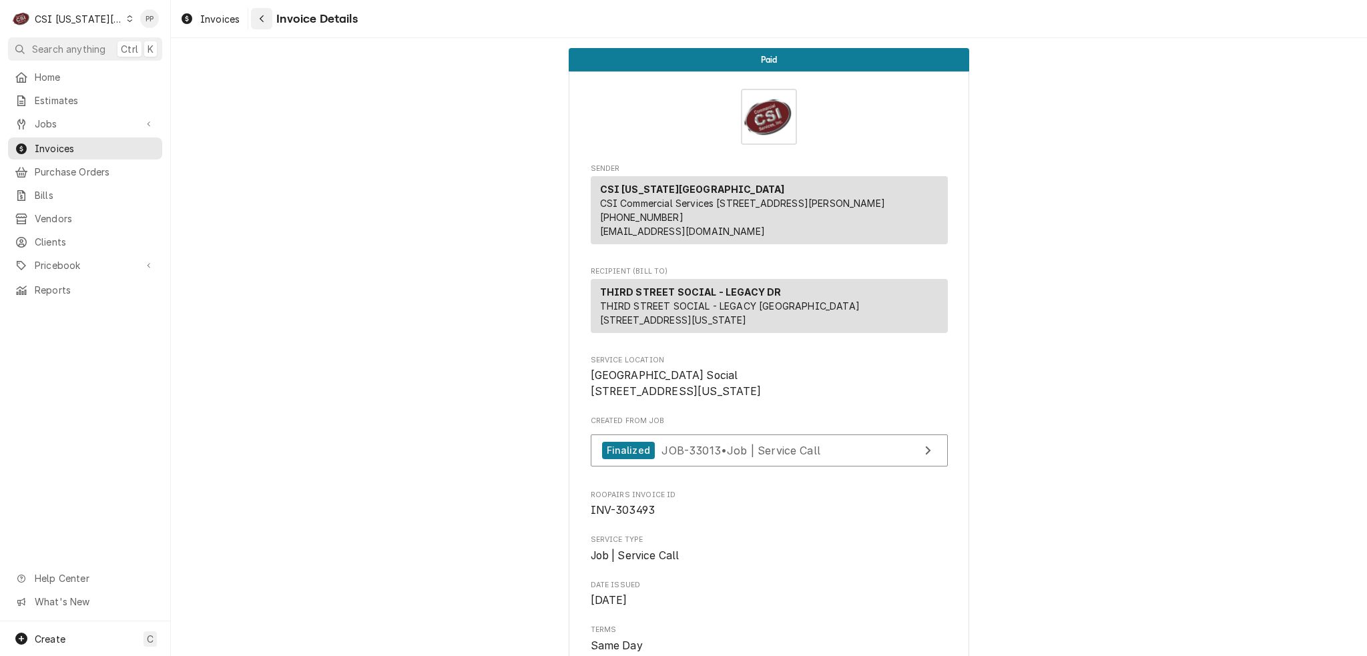
click at [257, 10] on button "Navigate back" at bounding box center [261, 18] width 21 height 21
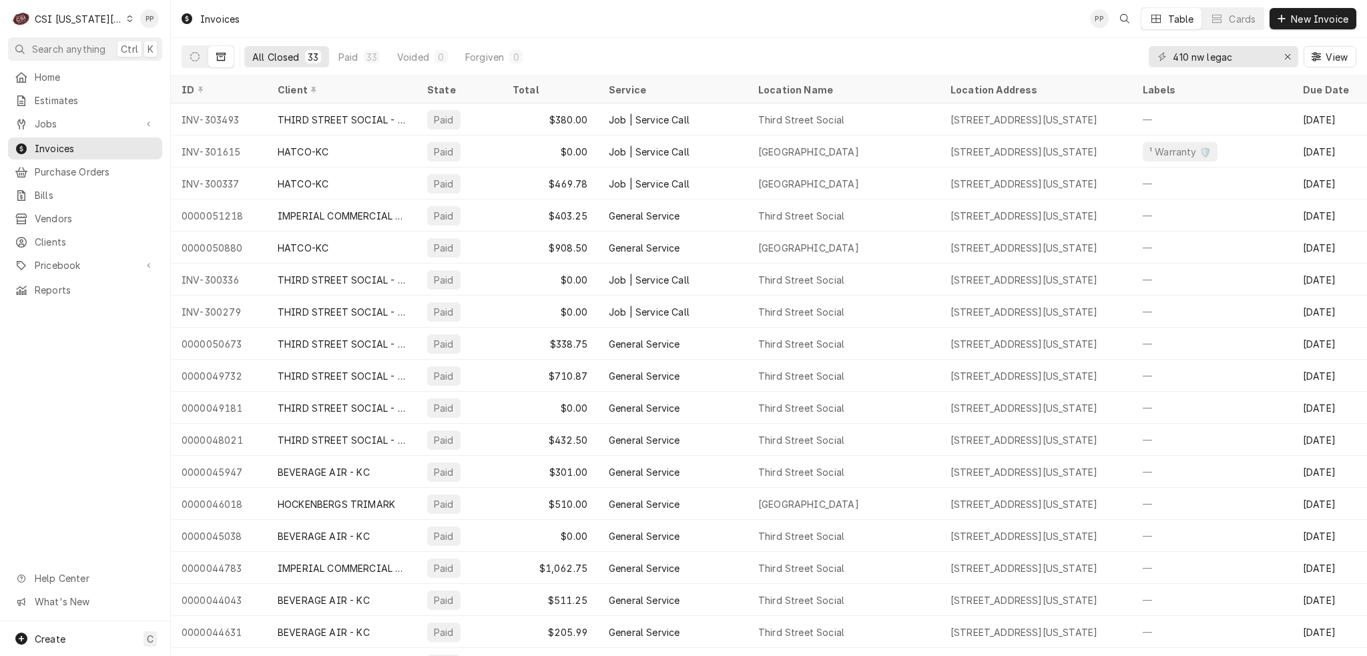
click at [210, 63] on button "Dynamic Content Wrapper" at bounding box center [220, 56] width 25 height 21
click at [200, 61] on button "Dynamic Content Wrapper" at bounding box center [194, 56] width 25 height 21
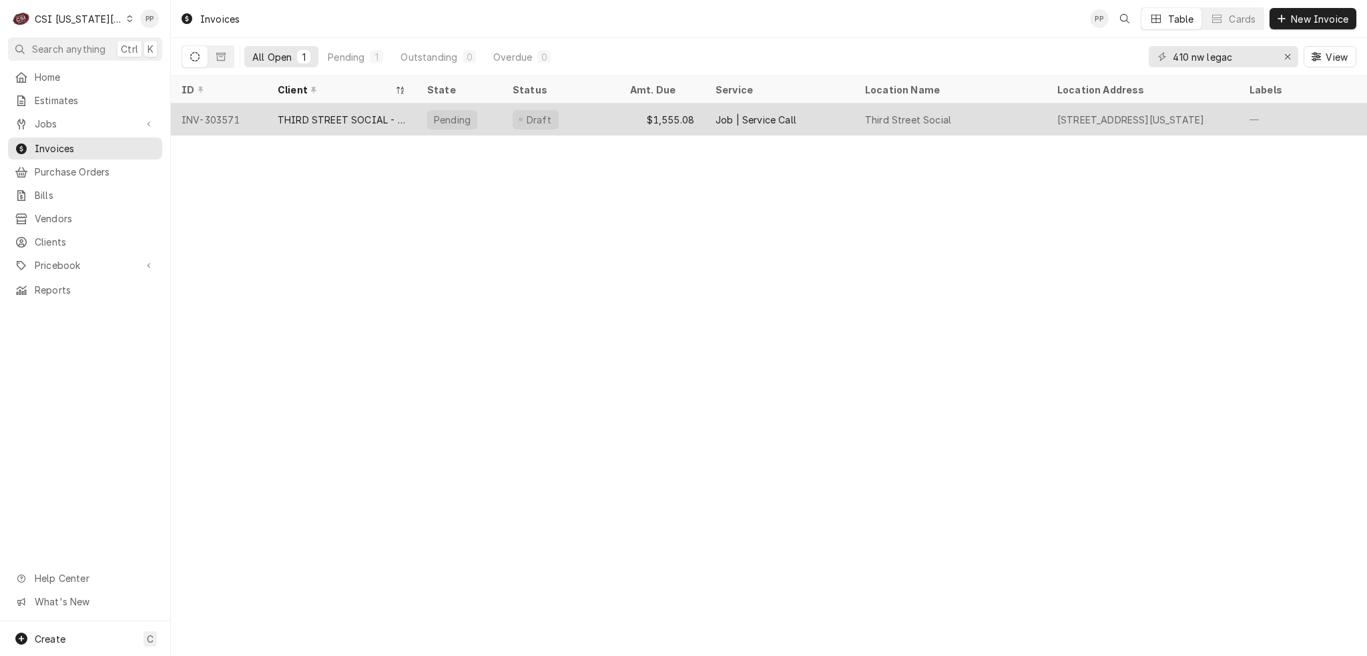
click at [375, 122] on div "THIRD STREET SOCIAL - LEGACY DR" at bounding box center [342, 120] width 128 height 14
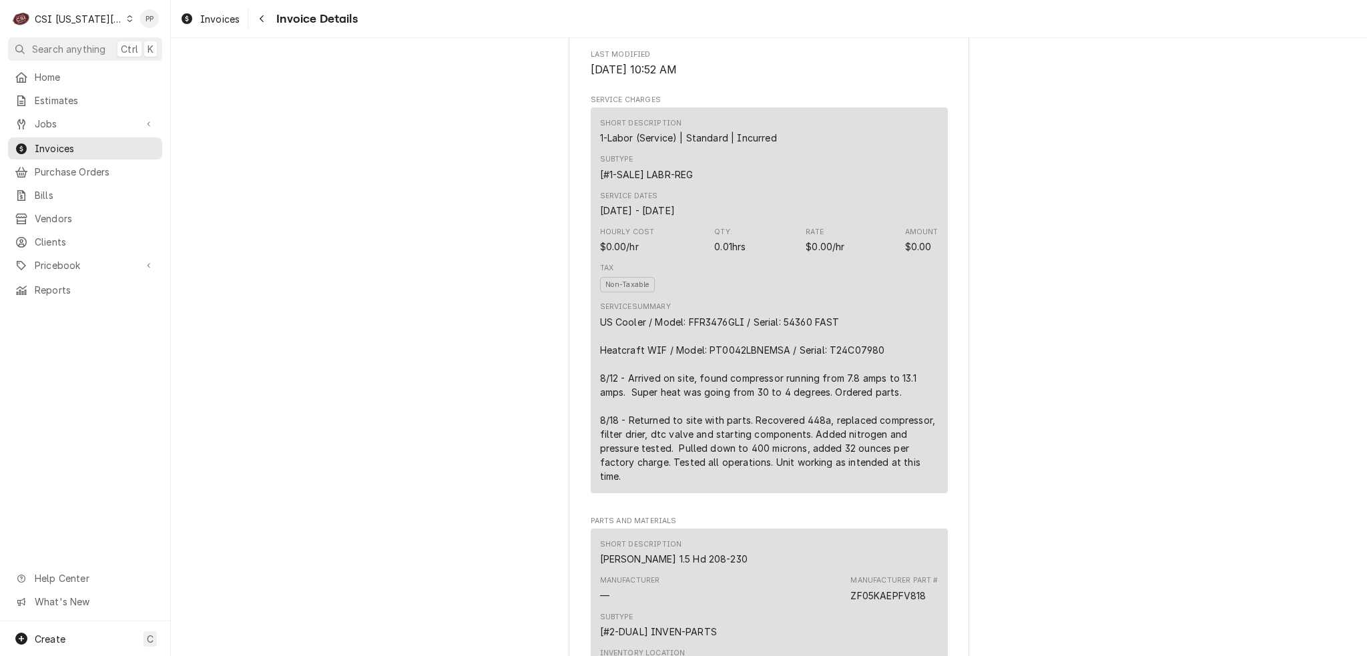
scroll to position [734, 0]
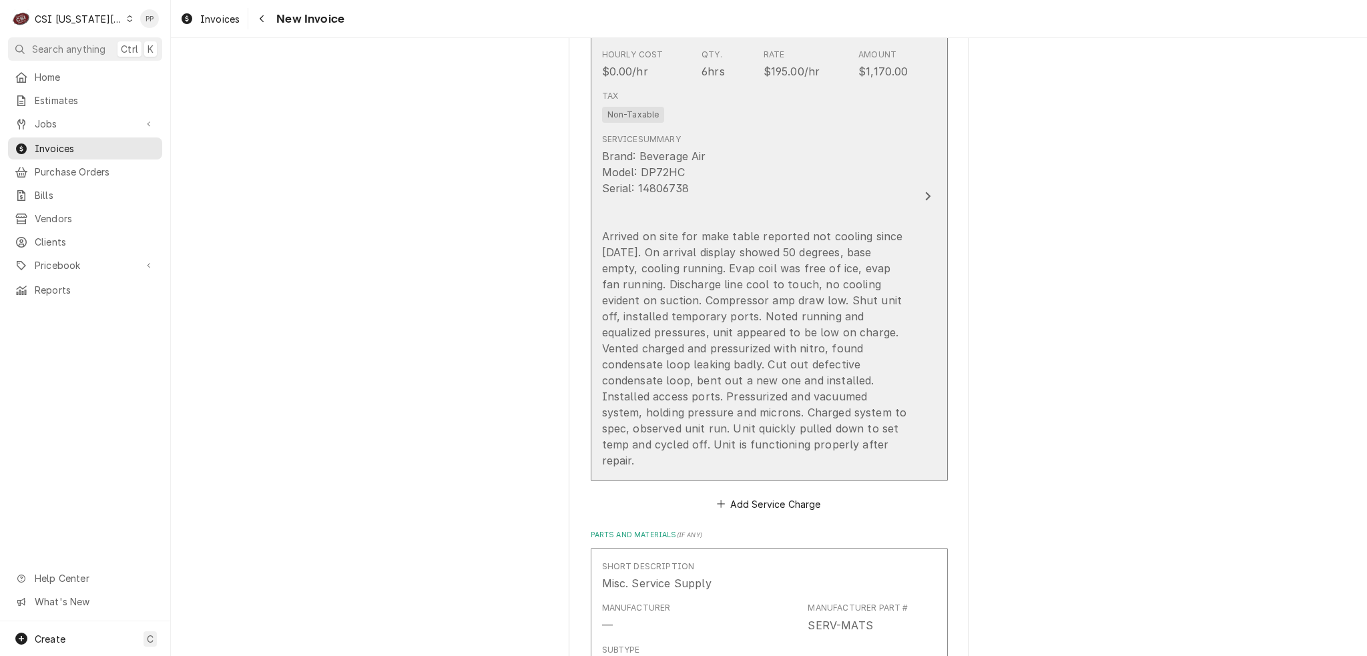
scroll to position [1401, 0]
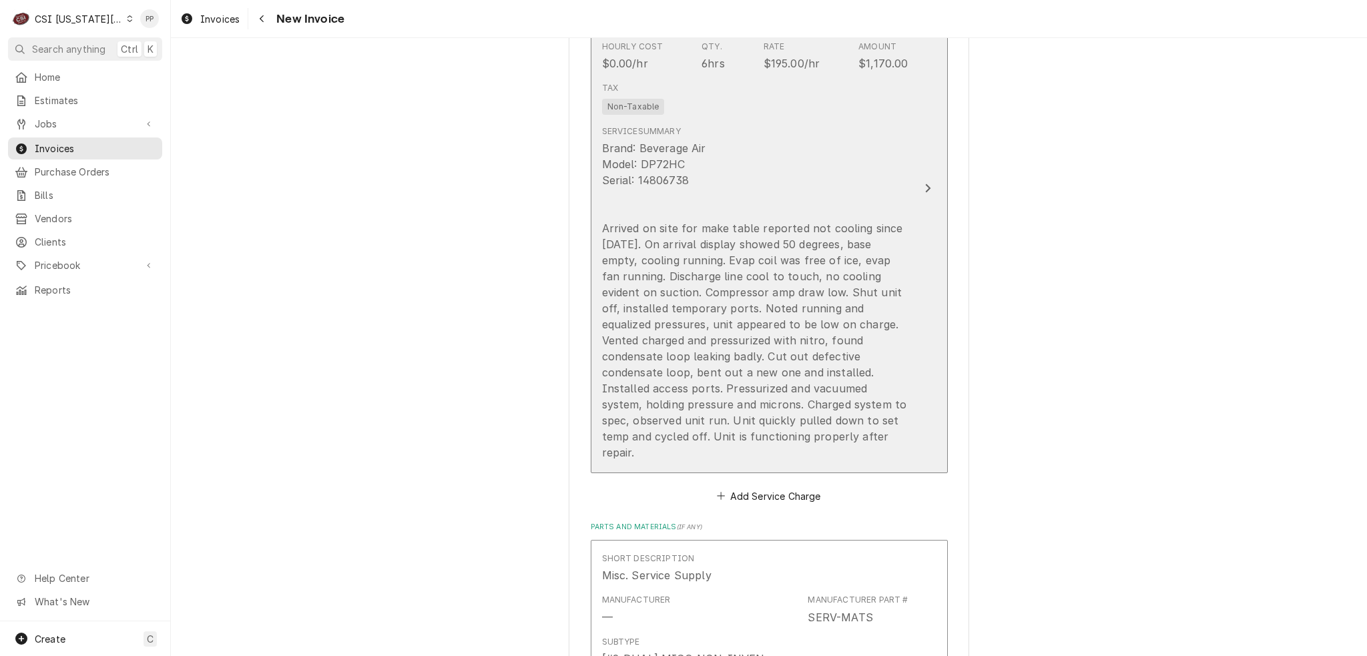
click at [873, 367] on div "Brand: Beverage Air Model: DP72HC Serial: 14806738 Arrived on site for make tab…" at bounding box center [755, 300] width 306 height 320
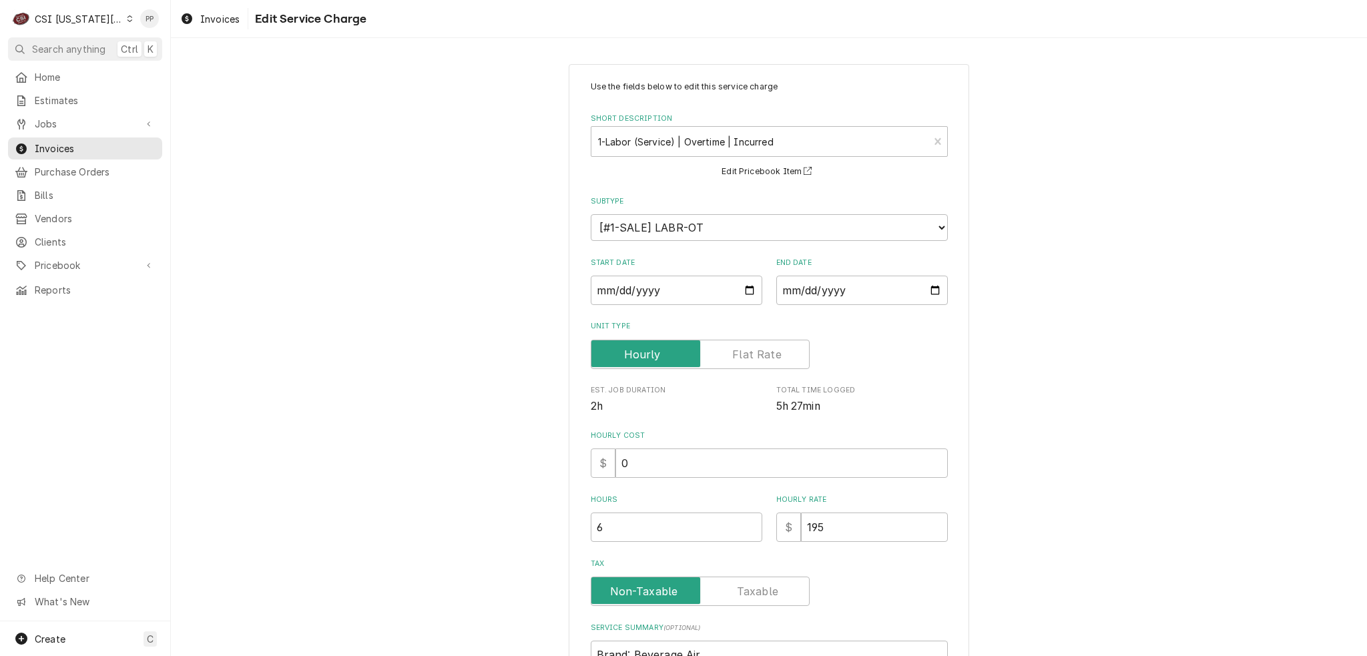
drag, startPoint x: 1279, startPoint y: 410, endPoint x: 1273, endPoint y: 413, distance: 7.2
click at [1279, 411] on div "Use the fields below to edit this service charge Short Description 1-Labor (Ser…" at bounding box center [769, 554] width 1196 height 1004
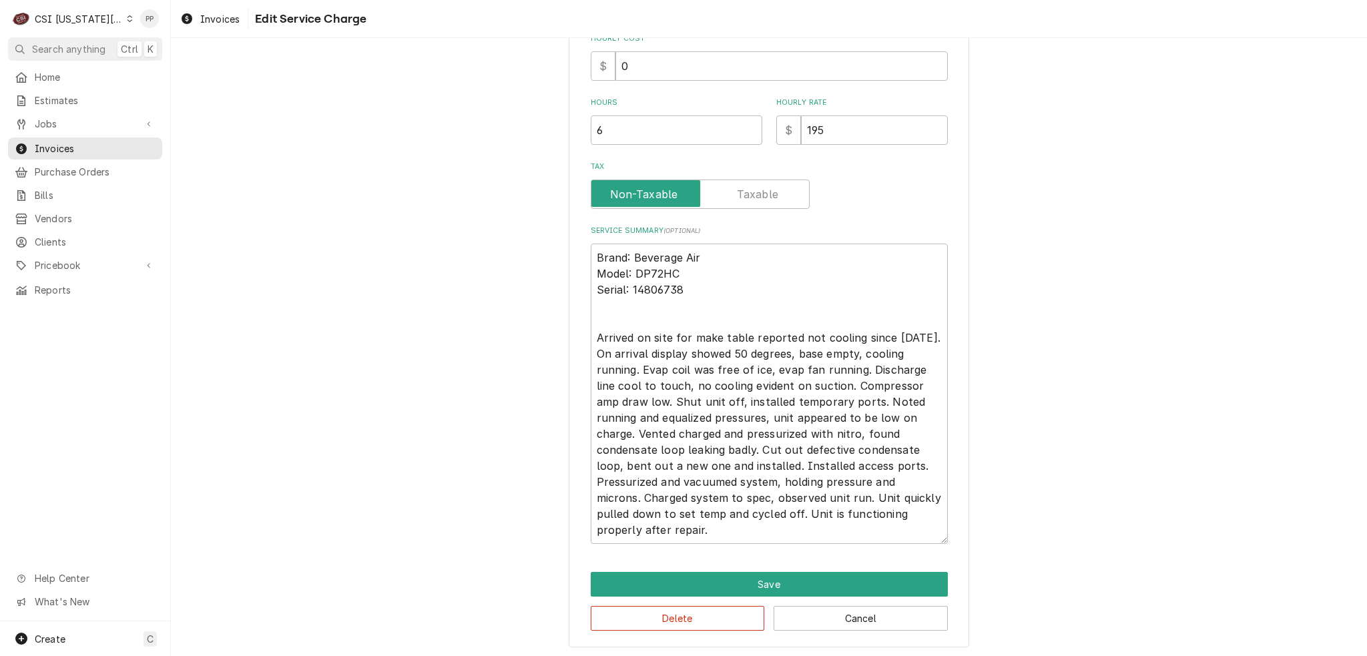
scroll to position [398, 0]
click at [761, 585] on button "Save" at bounding box center [769, 583] width 357 height 25
type textarea "x"
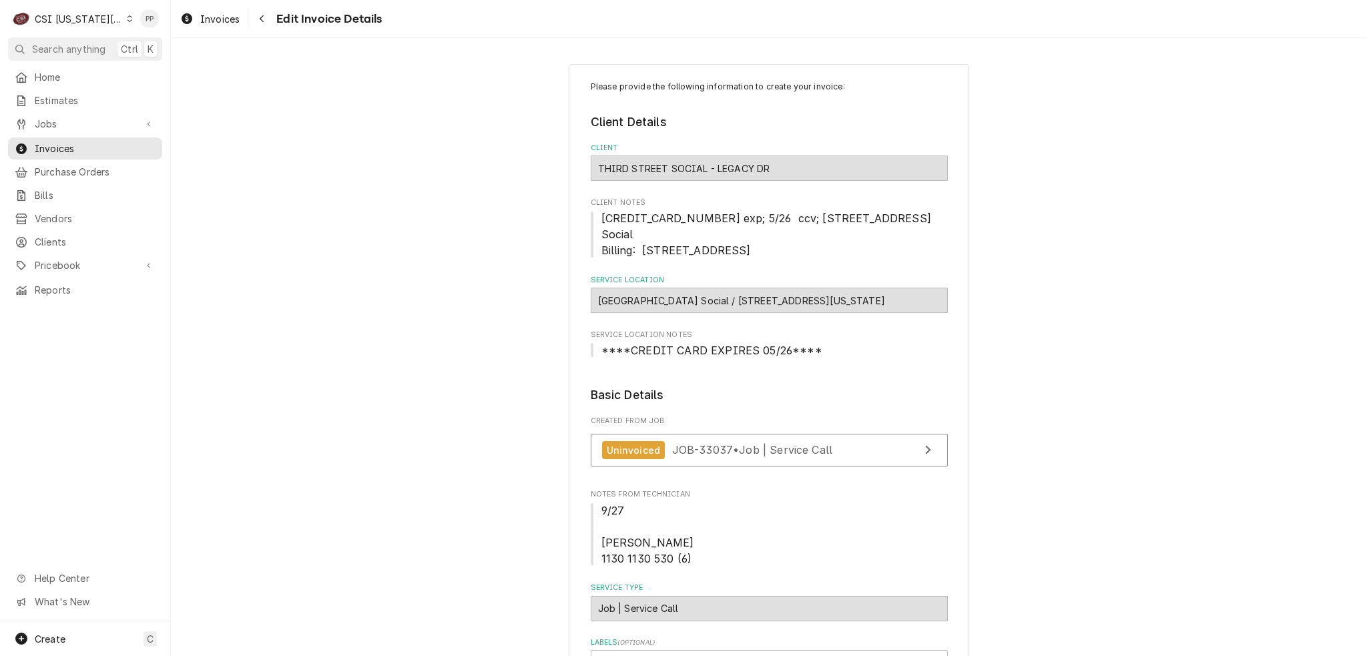
drag, startPoint x: 579, startPoint y: 82, endPoint x: 801, endPoint y: 254, distance: 281.1
click at [795, 256] on span "[CREDIT_CARD_NUMBER] exp; 5/26 ccv; [STREET_ADDRESS] Social Billing: [STREET_AD…" at bounding box center [769, 234] width 357 height 48
click at [793, 256] on span "[CREDIT_CARD_NUMBER] exp; 5/26 ccv; [STREET_ADDRESS] Social Billing: [STREET_AD…" at bounding box center [769, 234] width 357 height 48
click at [795, 252] on span "[CREDIT_CARD_NUMBER] exp; 5/26 ccv; [STREET_ADDRESS] Social Billing: [STREET_AD…" at bounding box center [769, 234] width 357 height 48
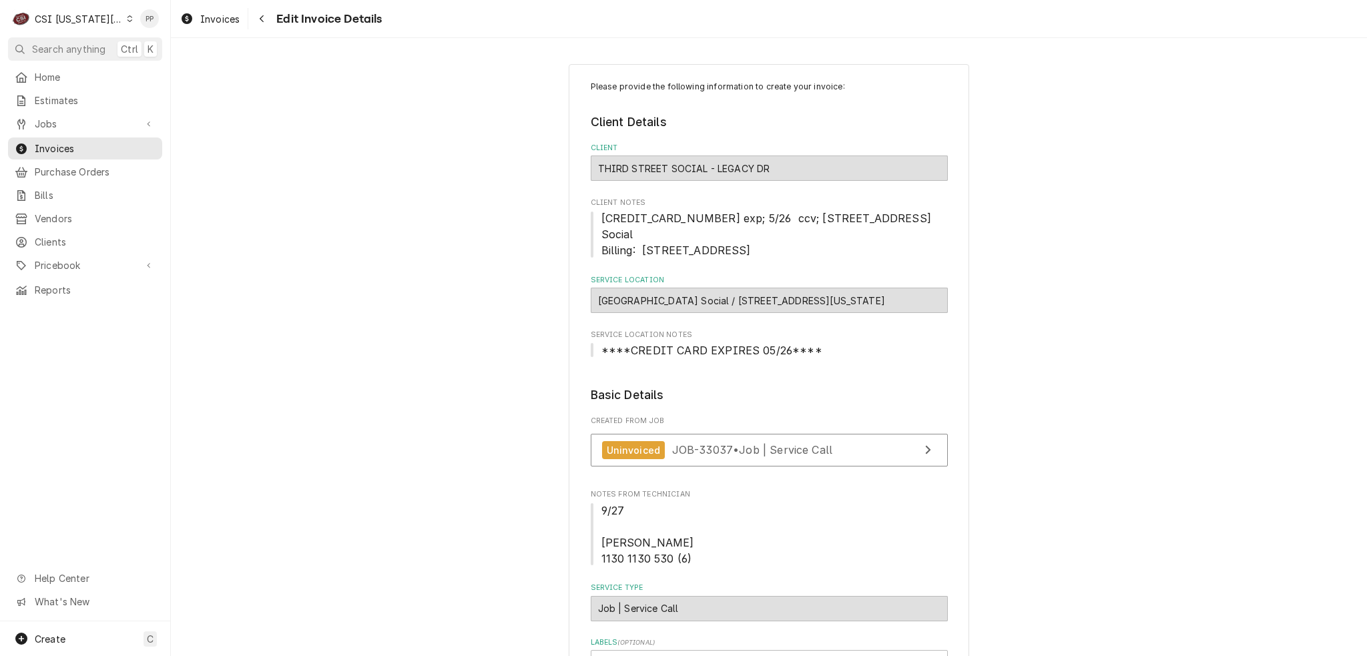
click at [791, 250] on span "[CREDIT_CARD_NUMBER] exp; 5/26 ccv; [STREET_ADDRESS] Social Billing: [STREET_AD…" at bounding box center [769, 234] width 357 height 48
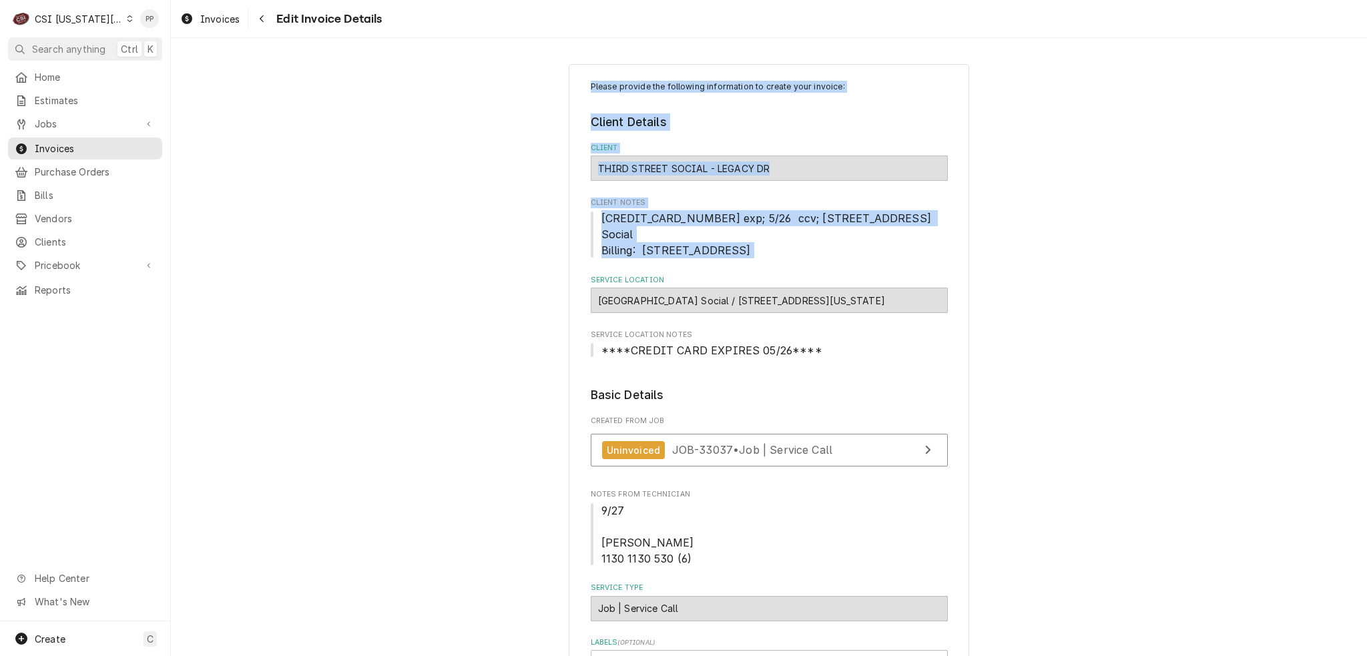
drag, startPoint x: 790, startPoint y: 250, endPoint x: 578, endPoint y: 87, distance: 267.5
drag, startPoint x: 579, startPoint y: 85, endPoint x: 813, endPoint y: 255, distance: 290.0
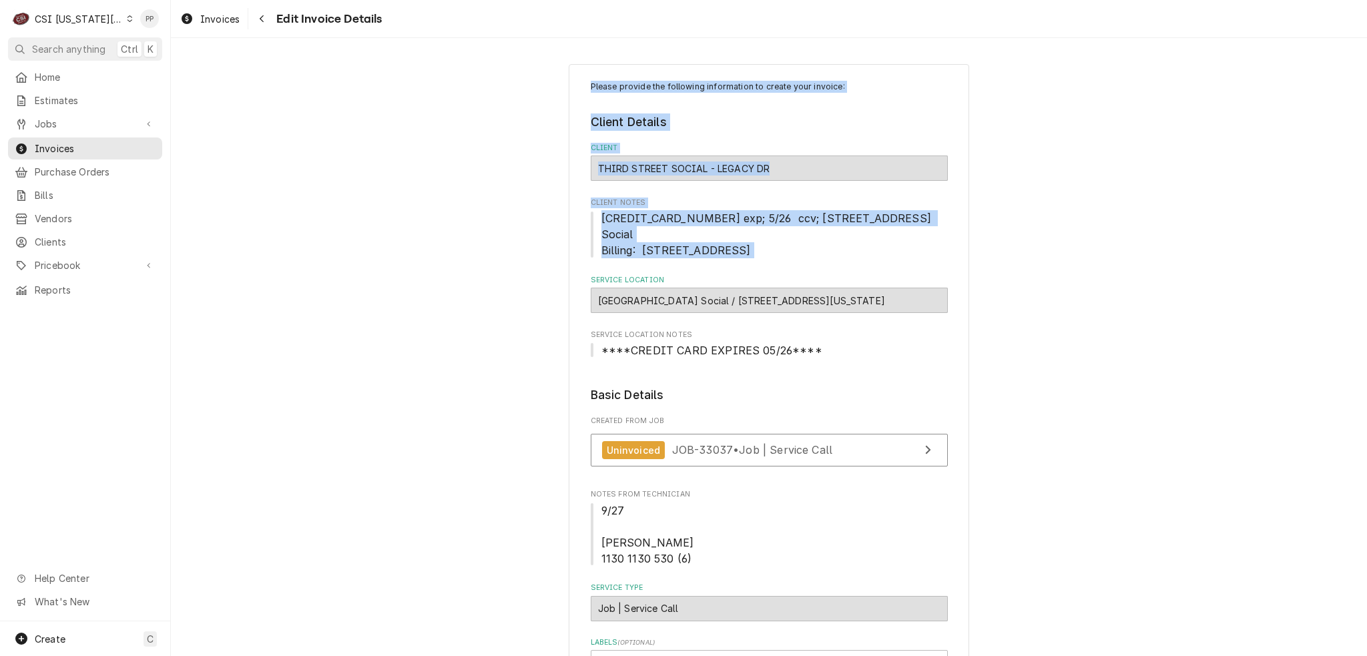
click at [813, 255] on span "[CREDIT_CARD_NUMBER] exp; 5/26 ccv; [STREET_ADDRESS] Social Billing: [STREET_AD…" at bounding box center [769, 234] width 357 height 48
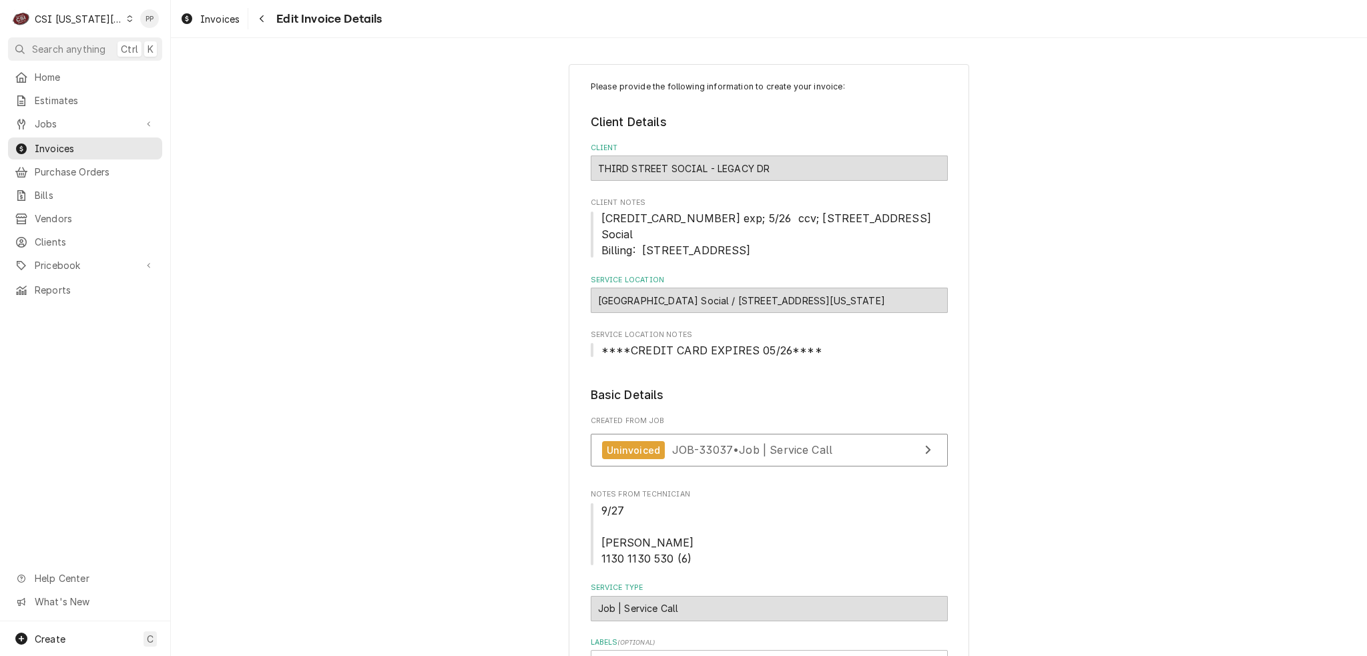
drag, startPoint x: 795, startPoint y: 250, endPoint x: 575, endPoint y: 76, distance: 280.3
click at [591, 84] on p "Please provide the following information to create your invoice:" at bounding box center [769, 87] width 357 height 12
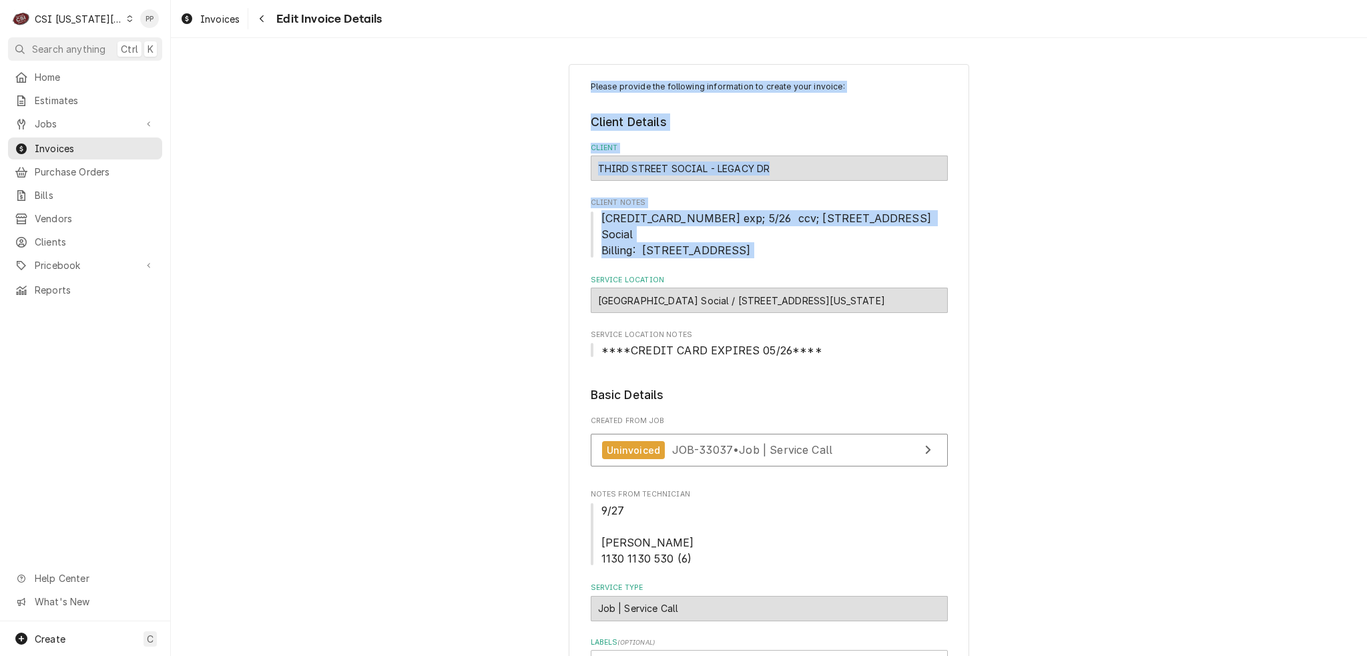
drag, startPoint x: 585, startPoint y: 85, endPoint x: 811, endPoint y: 257, distance: 284.3
click at [809, 256] on span "[CREDIT_CARD_NUMBER] exp; 5/26 ccv; [STREET_ADDRESS] Social Billing: [STREET_AD…" at bounding box center [769, 234] width 357 height 48
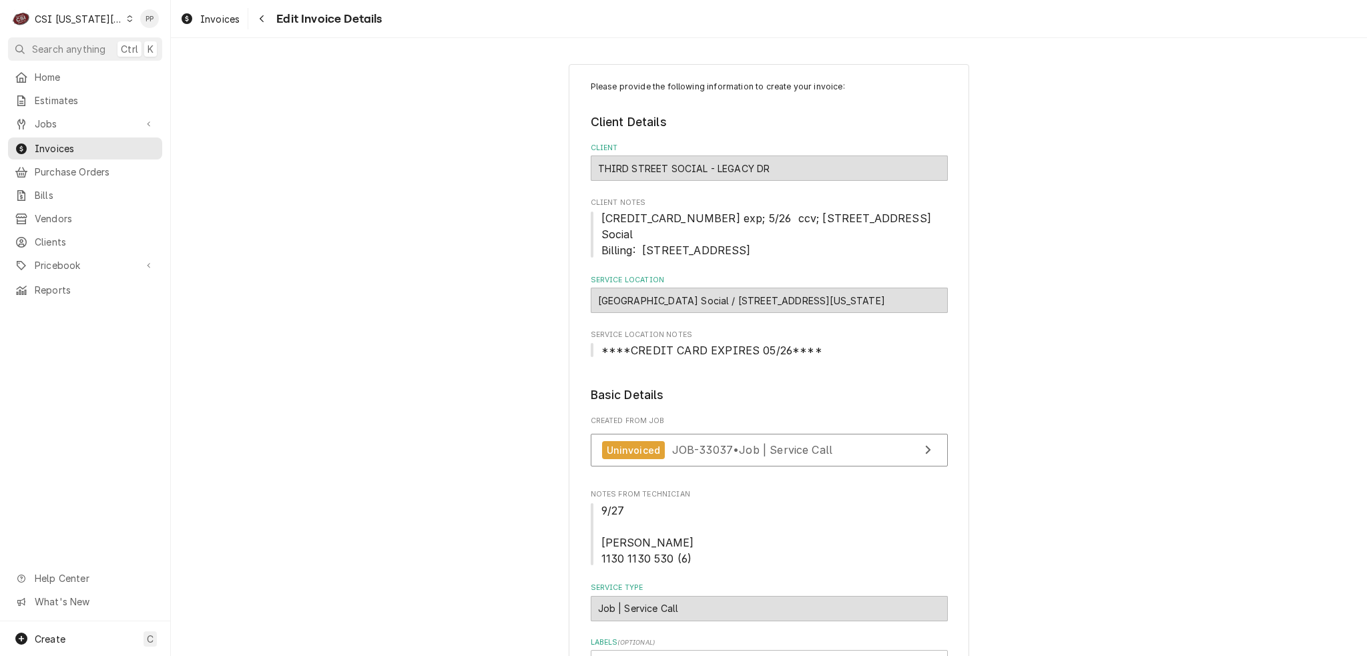
drag, startPoint x: 793, startPoint y: 252, endPoint x: 579, endPoint y: 86, distance: 271.6
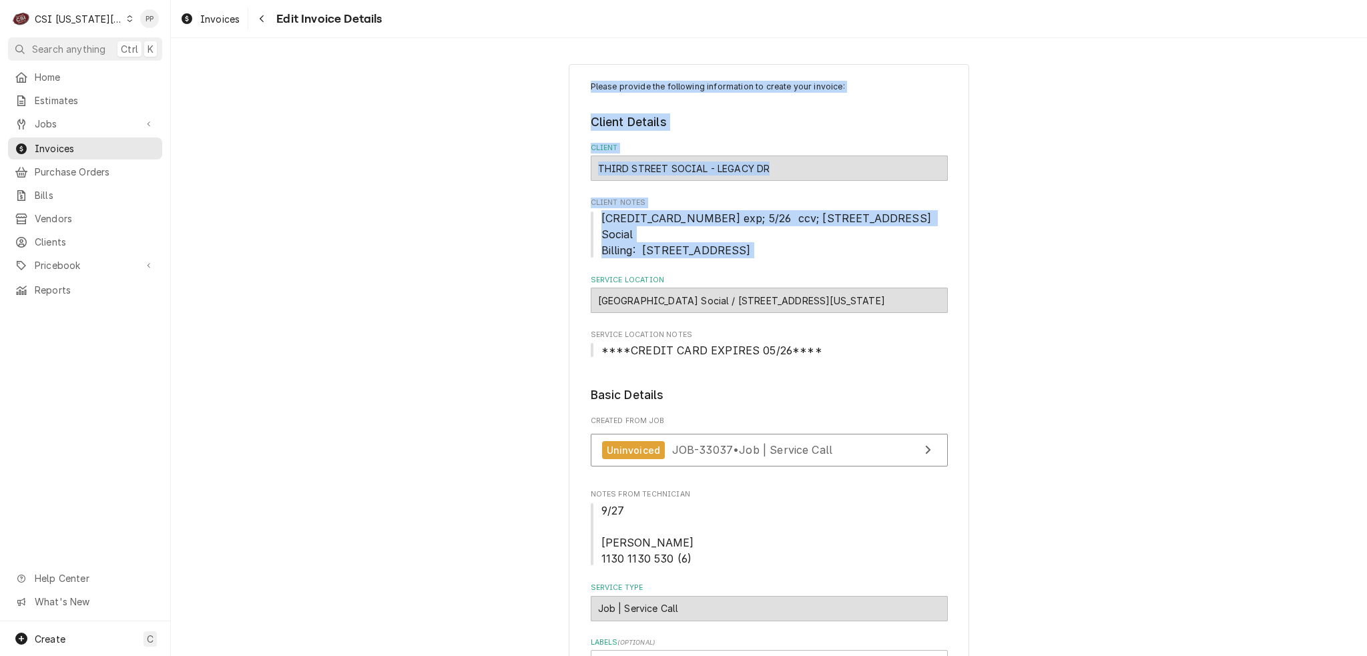
drag, startPoint x: 580, startPoint y: 85, endPoint x: 797, endPoint y: 250, distance: 272.8
click at [797, 250] on span "[CREDIT_CARD_NUMBER] exp; 5/26 ccv; [STREET_ADDRESS] Social Billing: [STREET_AD…" at bounding box center [769, 234] width 357 height 48
drag, startPoint x: 794, startPoint y: 256, endPoint x: 816, endPoint y: 109, distance: 148.4
